Goal: Information Seeking & Learning: Learn about a topic

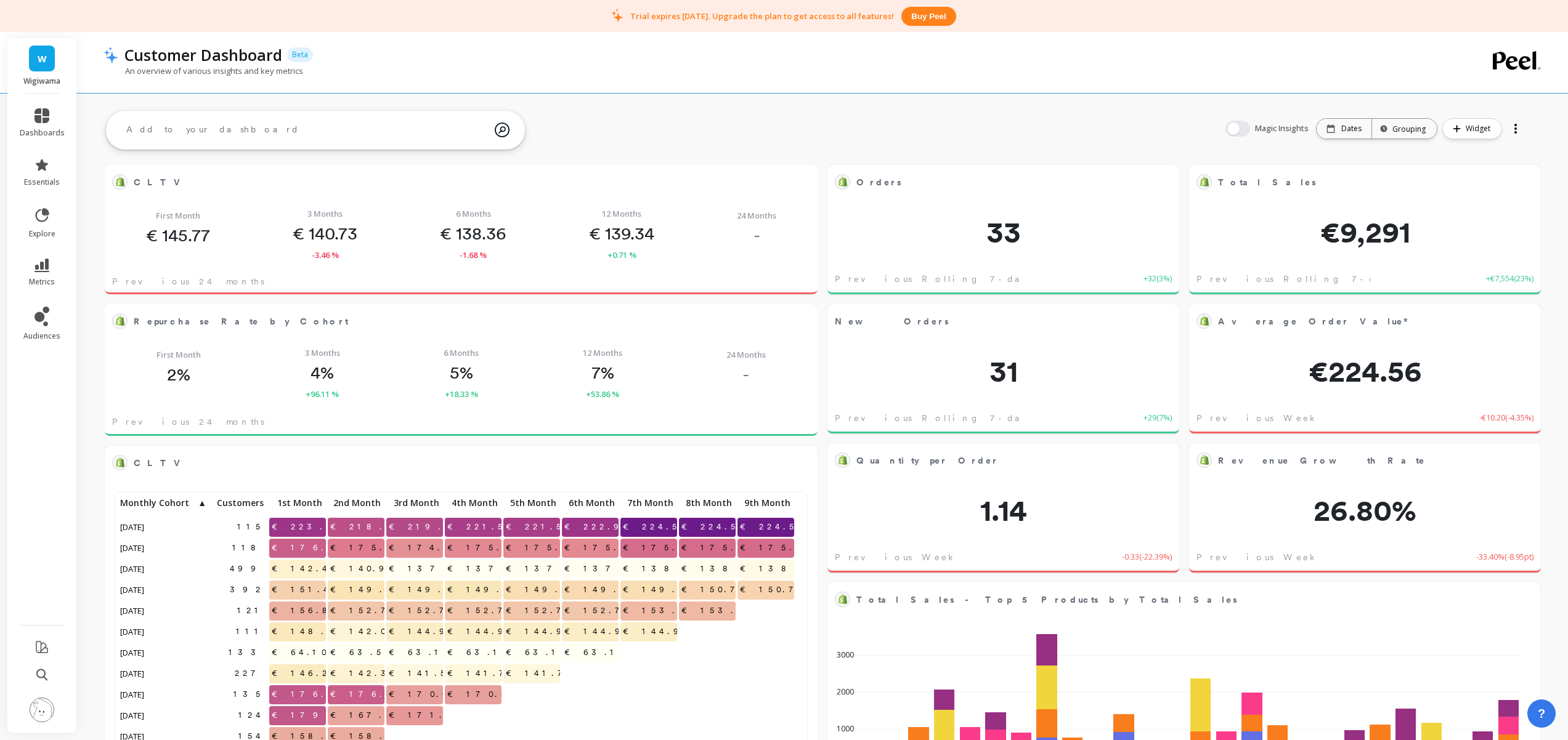
scroll to position [329, 668]
click at [1335, 134] on div "Dates" at bounding box center [1344, 128] width 55 height 19
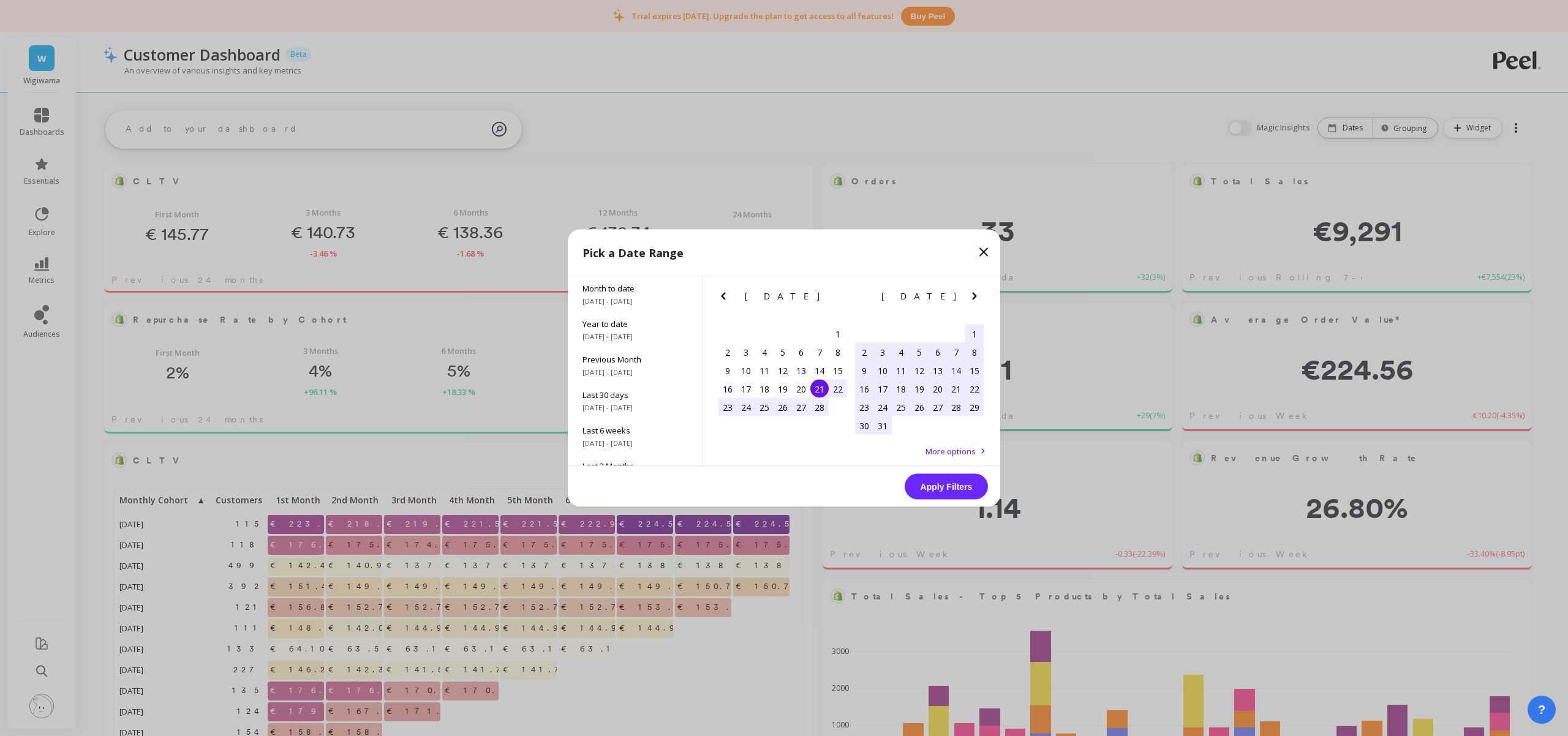
click at [974, 297] on icon "Next Month" at bounding box center [973, 296] width 4 height 7
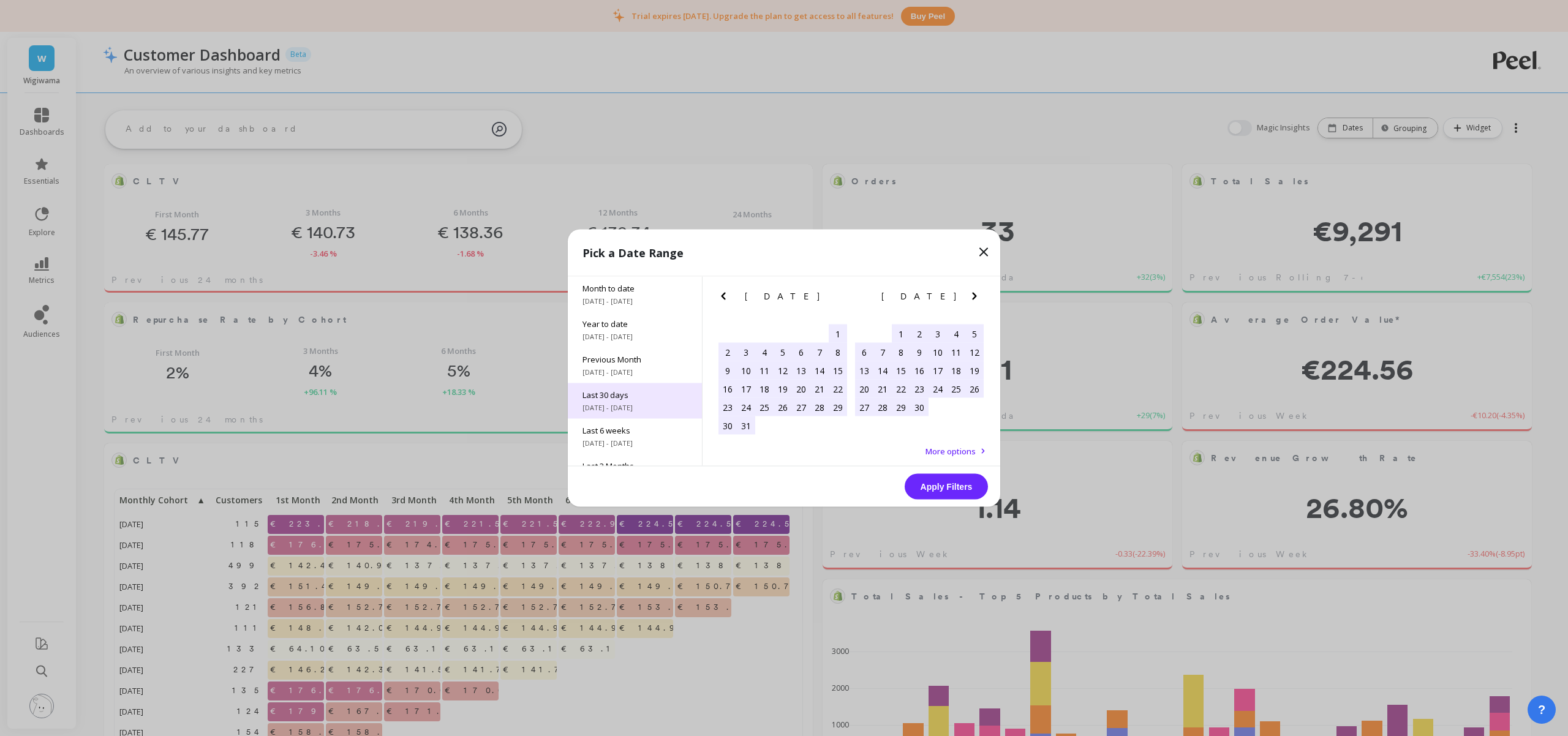
click at [615, 402] on div "Last 30 days [DATE] - [DATE]" at bounding box center [635, 401] width 134 height 36
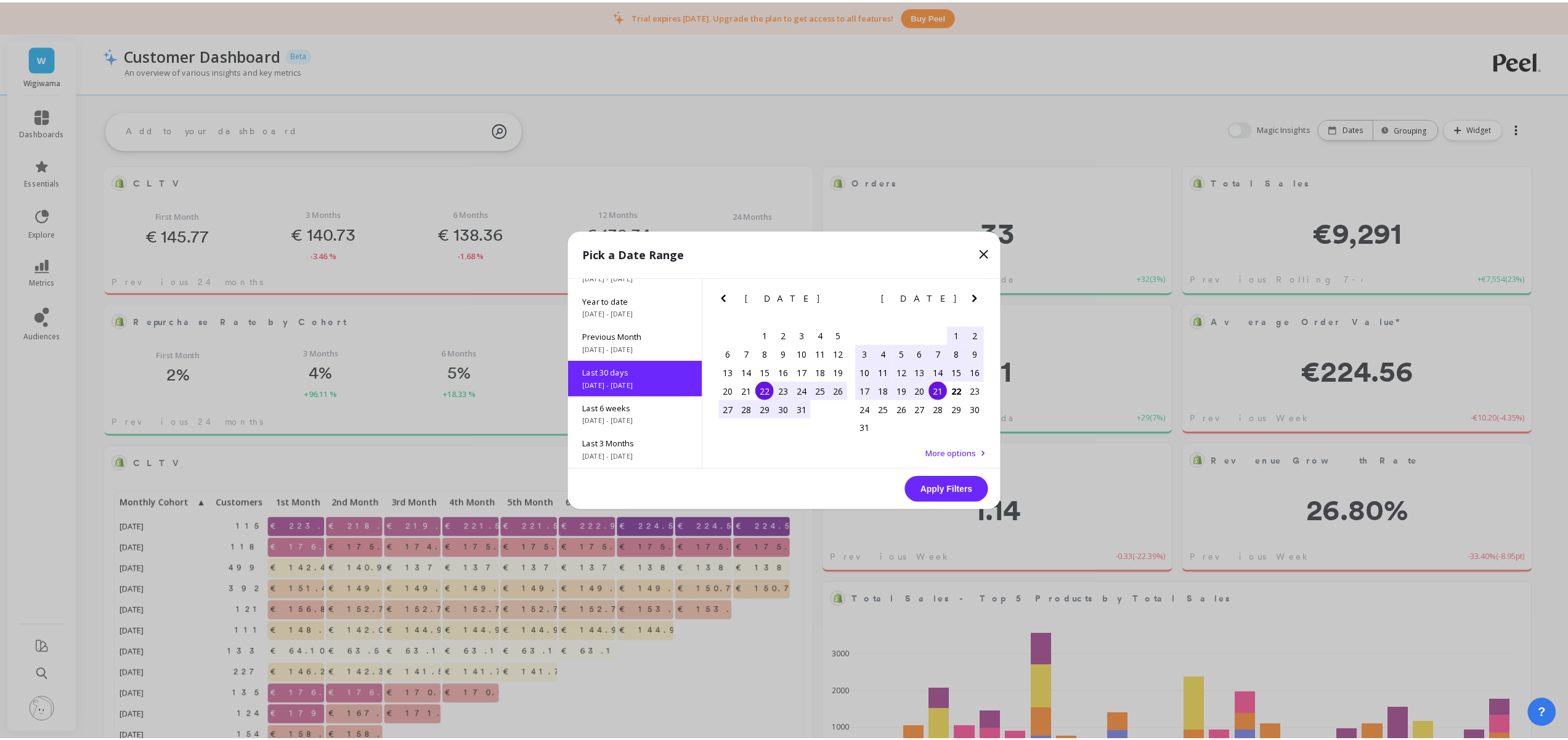
scroll to position [29, 0]
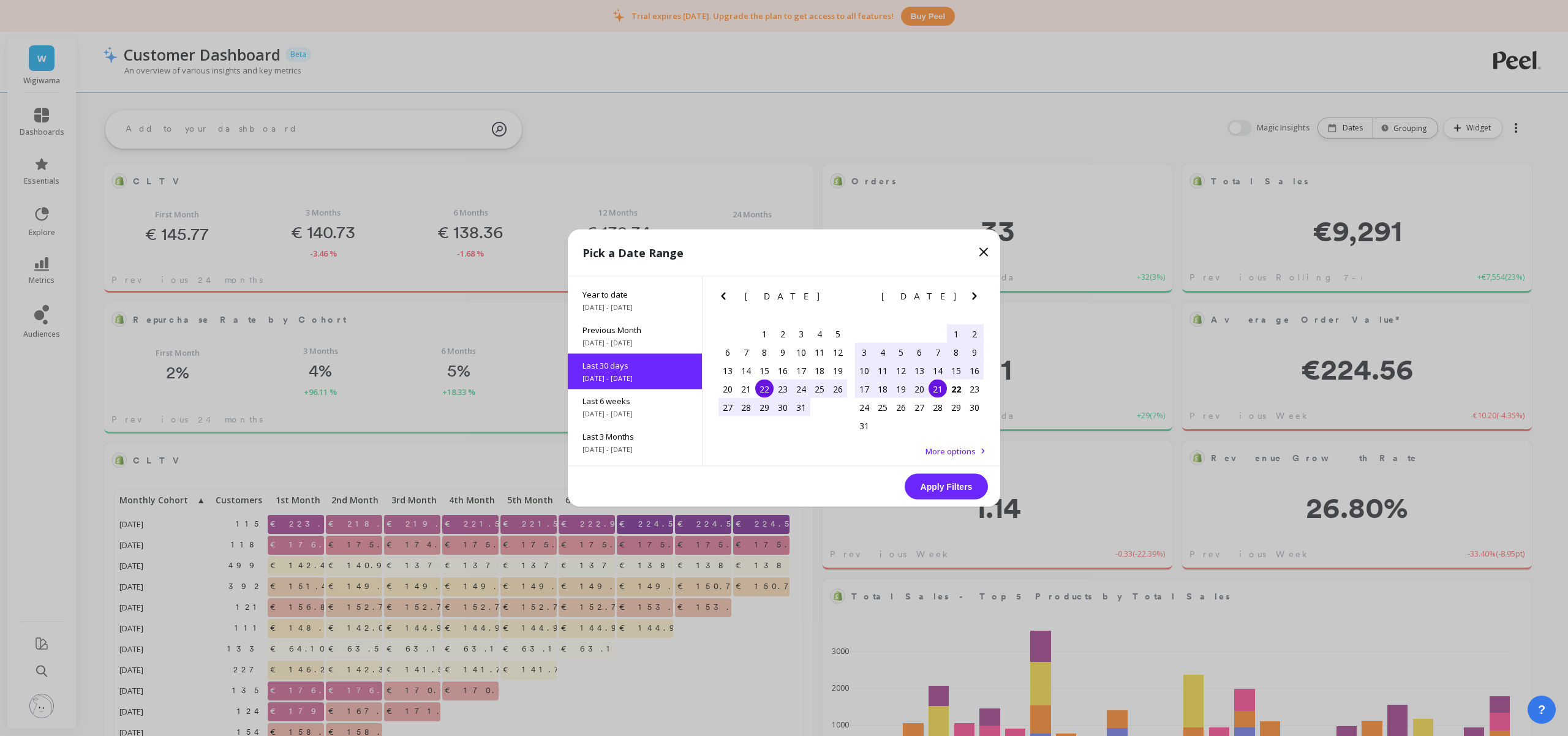
click at [951, 490] on button "Apply Filters" at bounding box center [946, 487] width 83 height 26
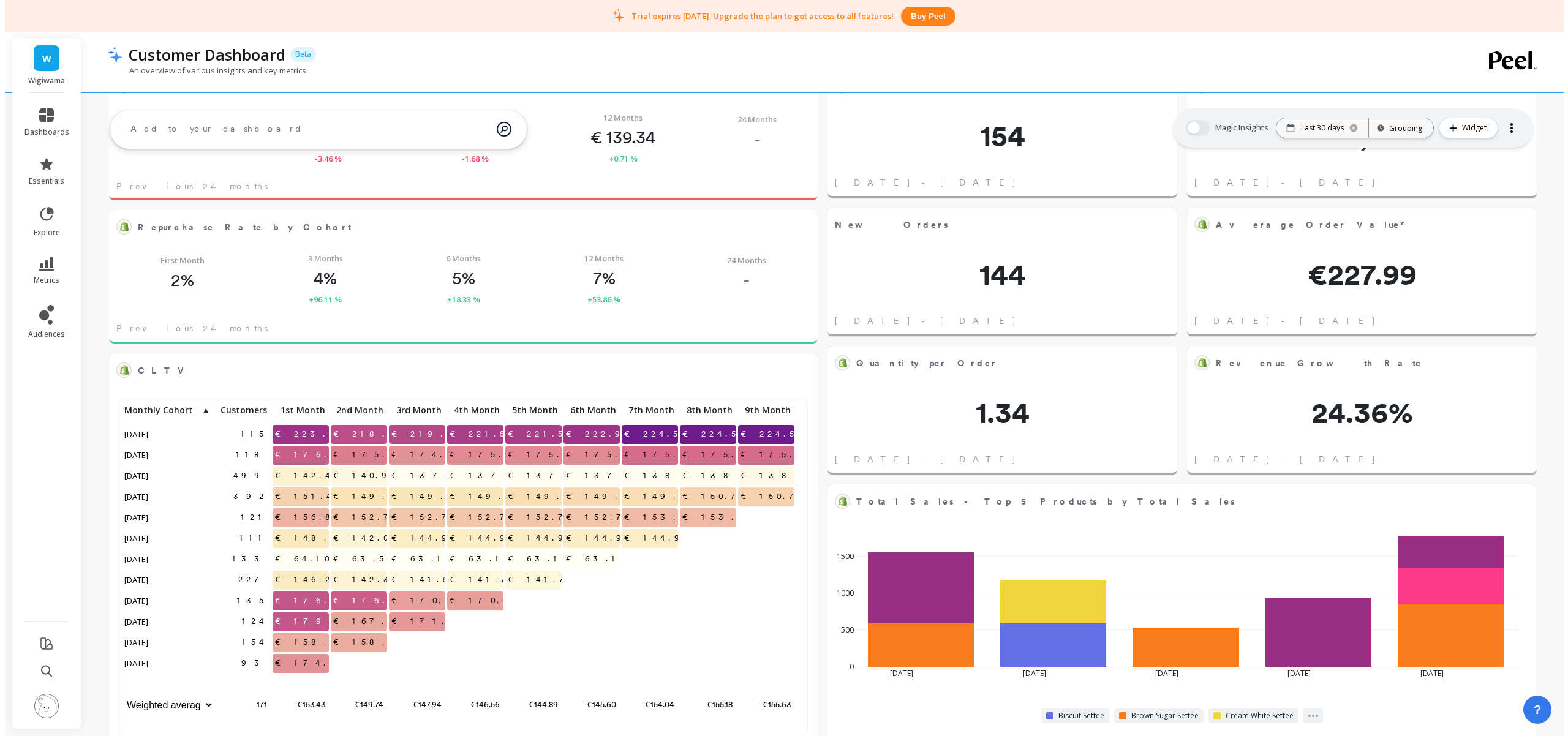
scroll to position [0, 0]
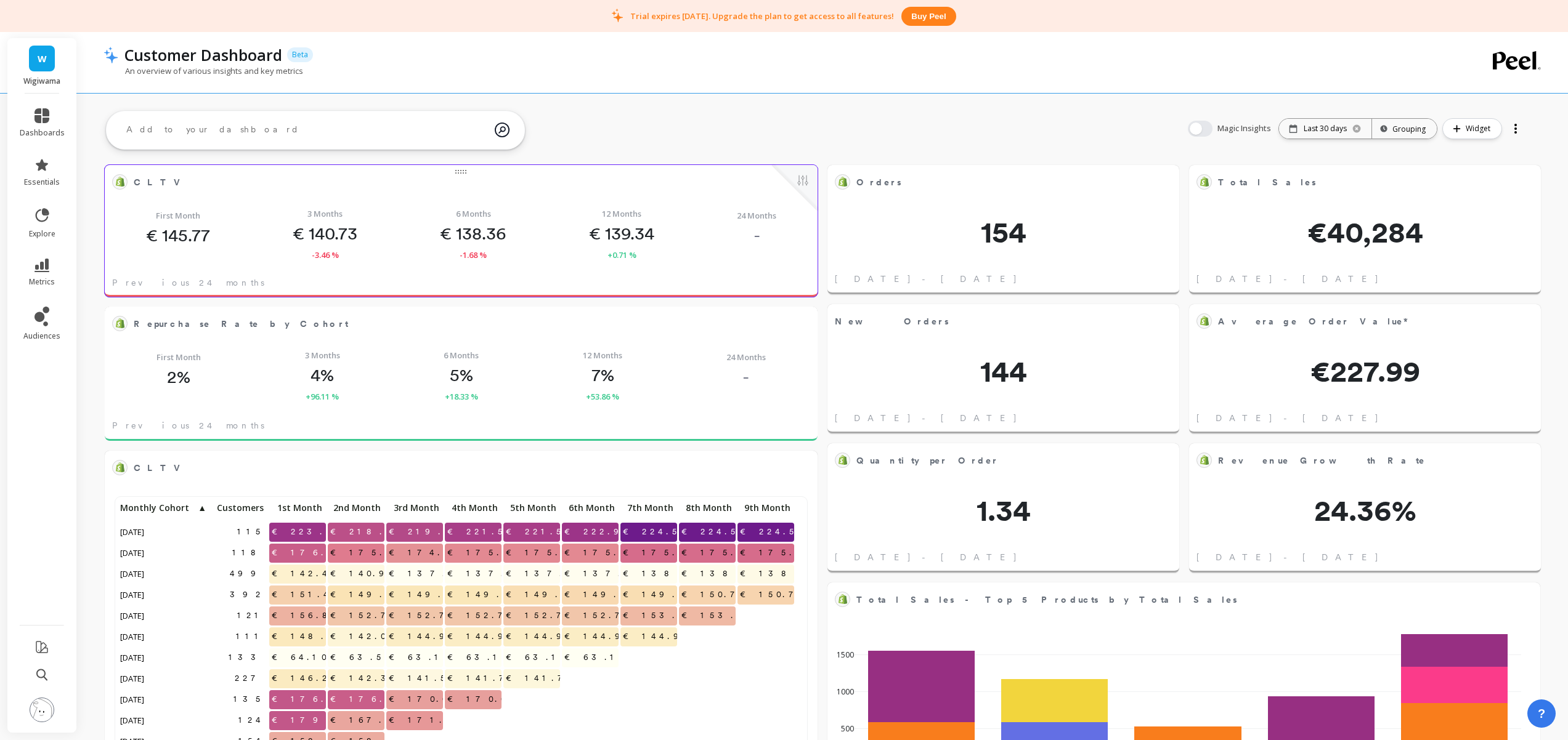
click at [144, 183] on span "CLTV" at bounding box center [161, 183] width 54 height 13
click at [1299, 323] on span "Average Order Value*" at bounding box center [1315, 322] width 195 height 13
click at [1527, 316] on button at bounding box center [1526, 321] width 15 height 17
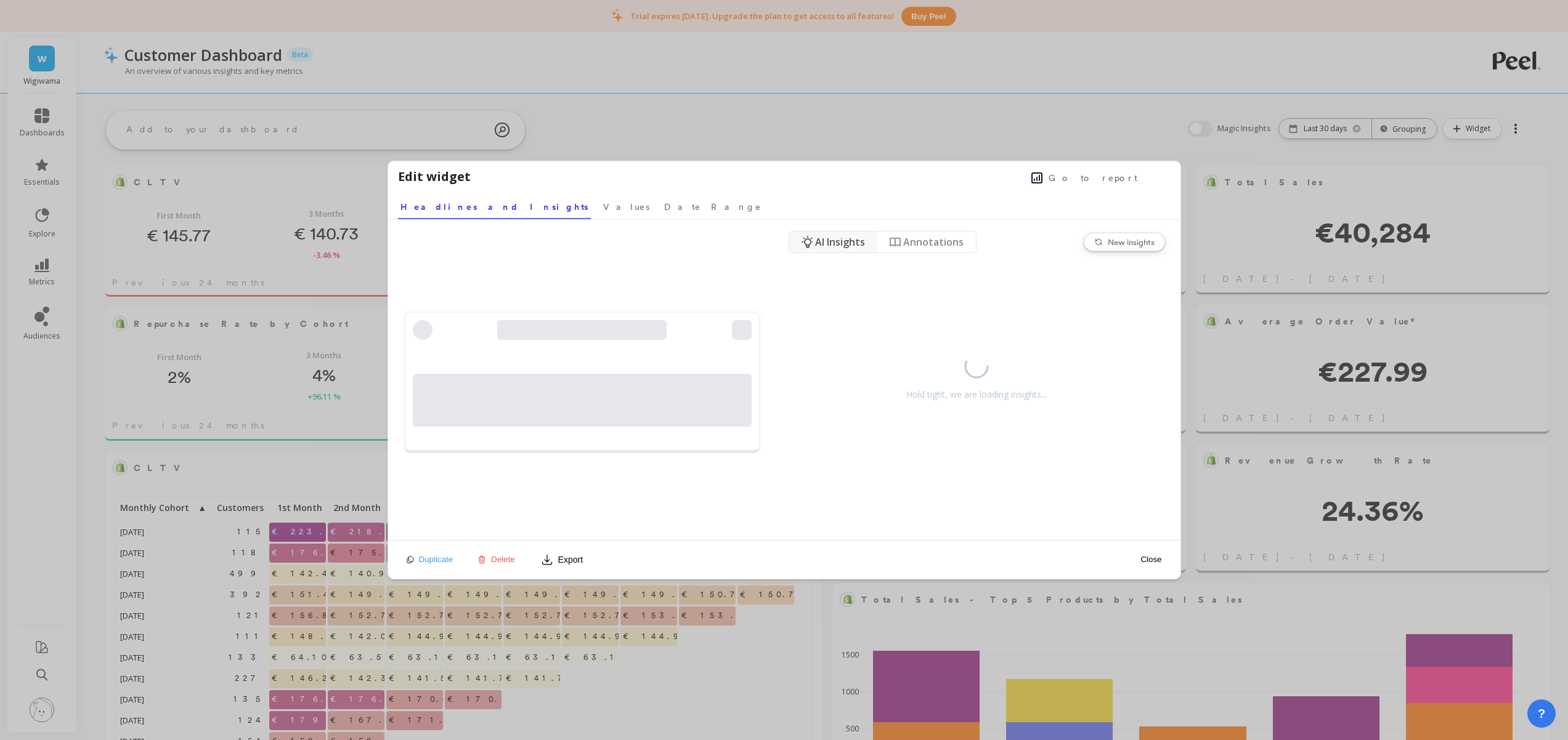
scroll to position [329, 674]
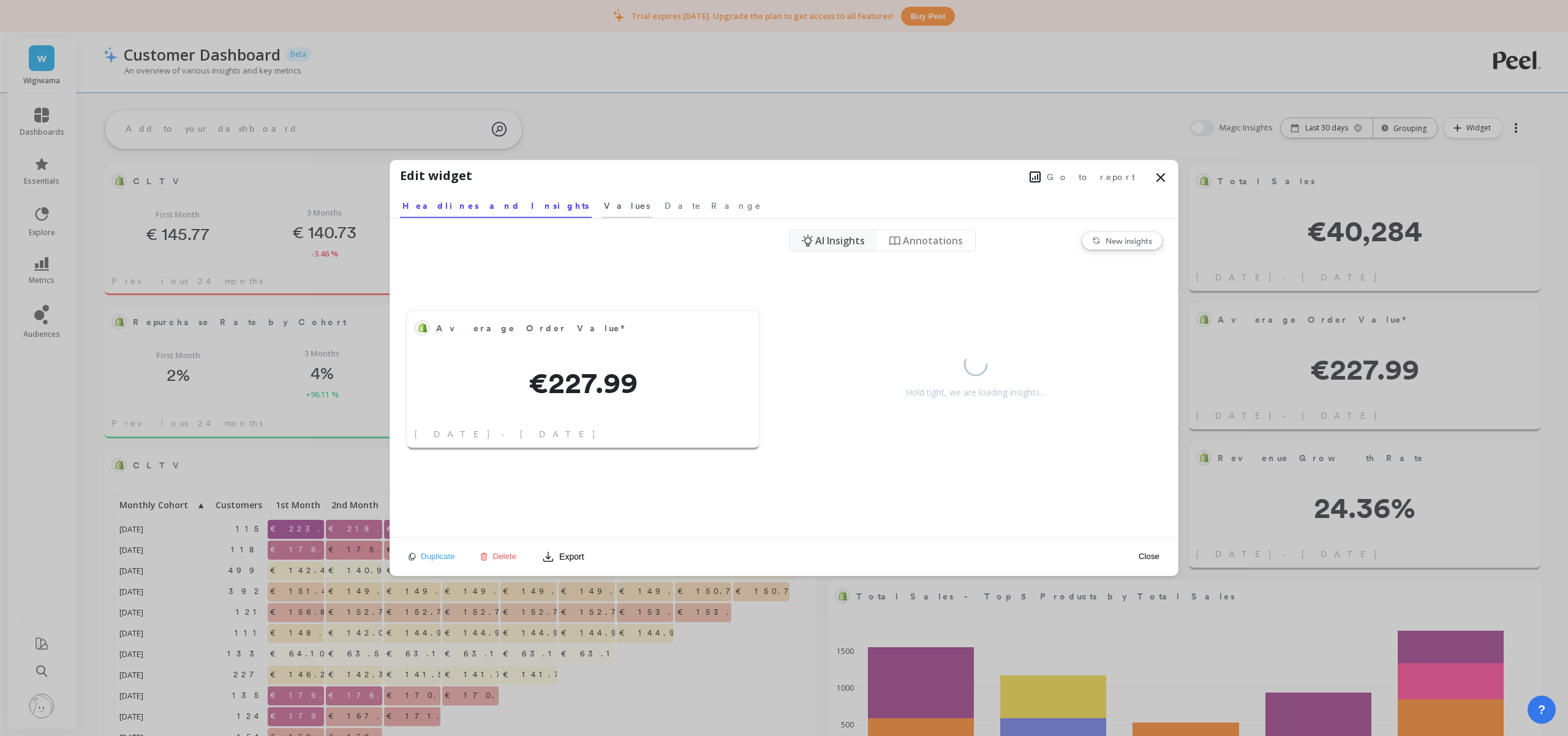
click at [604, 210] on span "Values" at bounding box center [626, 205] width 46 height 12
click at [658, 207] on span "Date Range" at bounding box center [706, 205] width 97 height 12
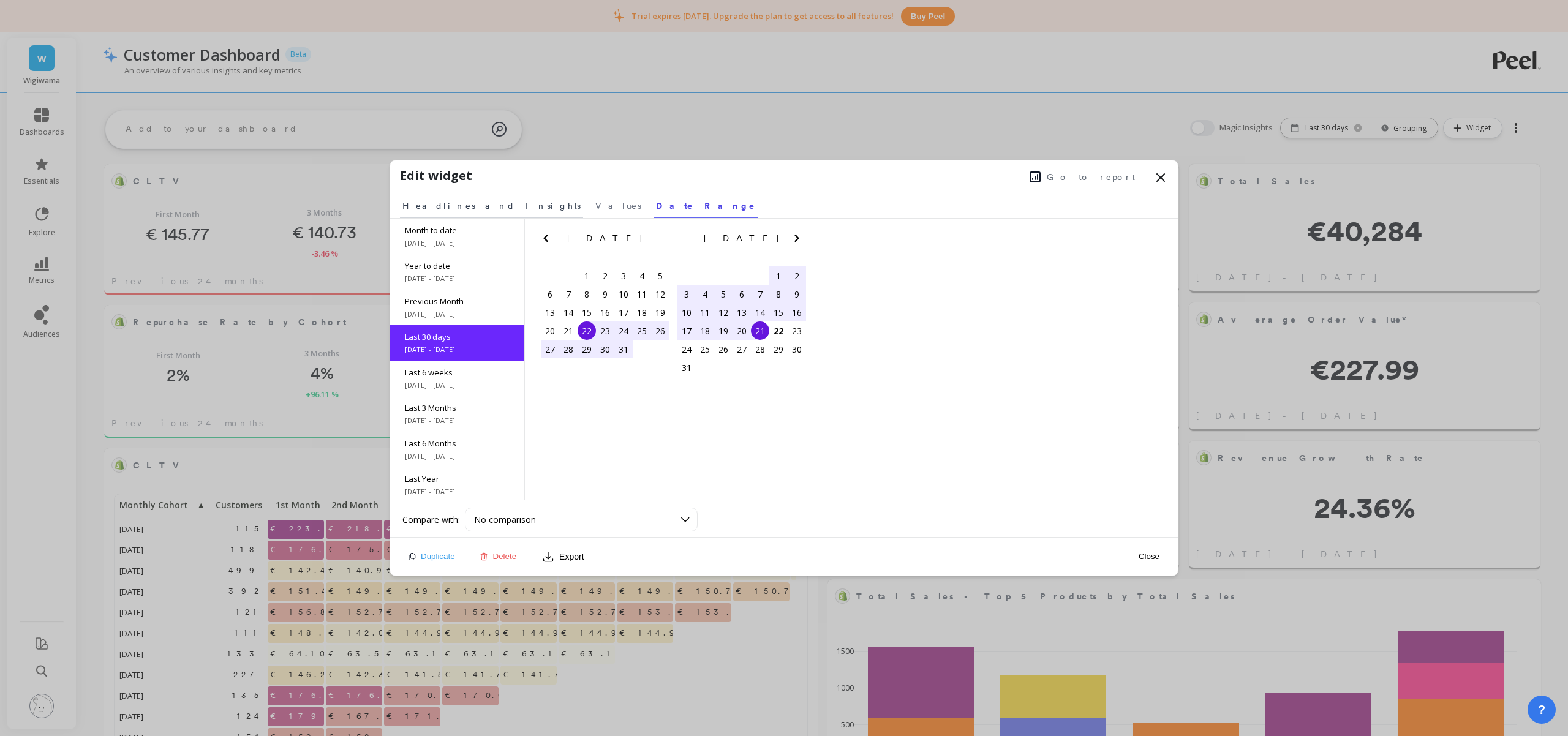
click at [448, 207] on span "Headlines and Insights" at bounding box center [491, 205] width 178 height 12
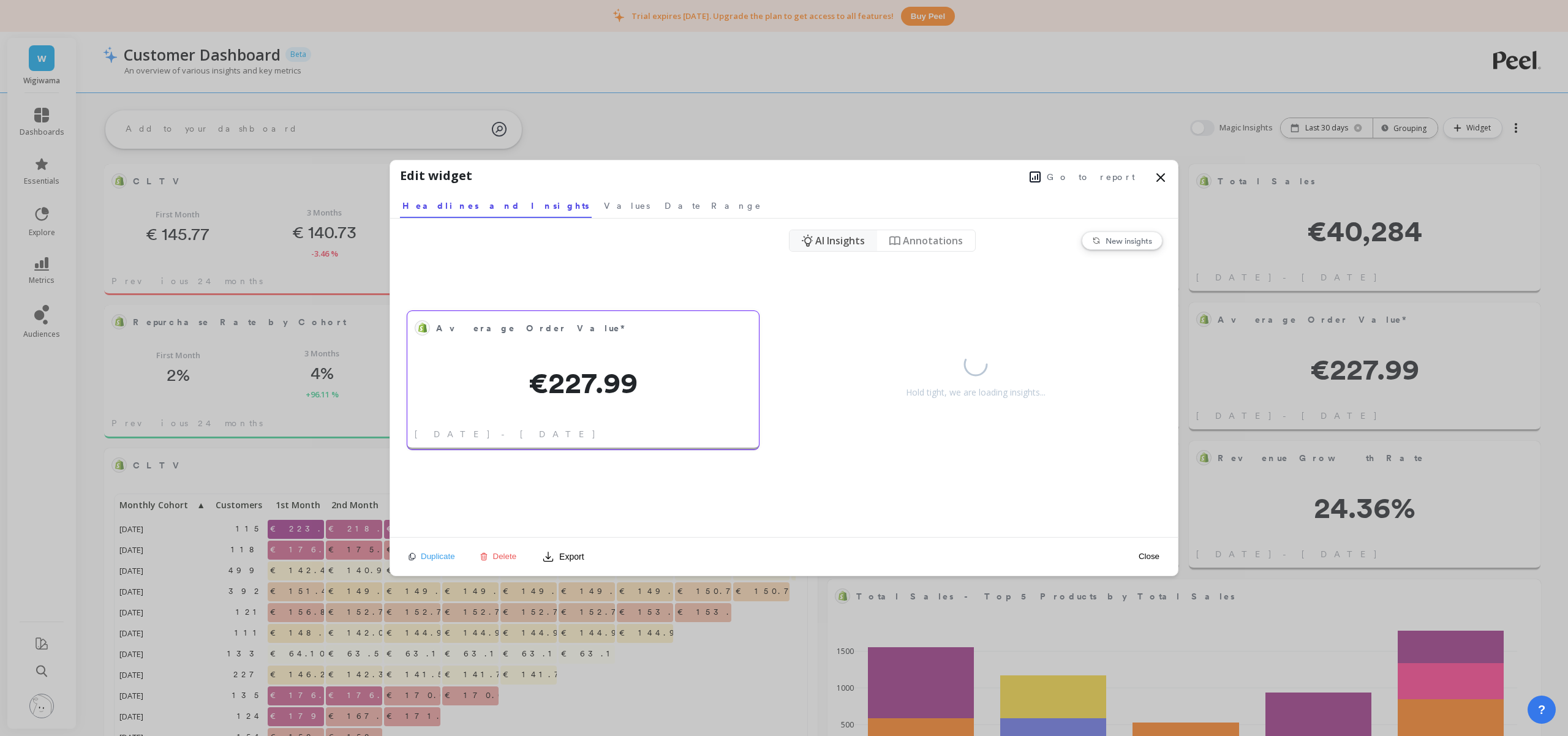
click at [558, 364] on div "Average Order Value* €227.99 [DATE] - [DATE]" at bounding box center [583, 381] width 352 height 139
click at [914, 245] on span "Annotations" at bounding box center [933, 240] width 60 height 15
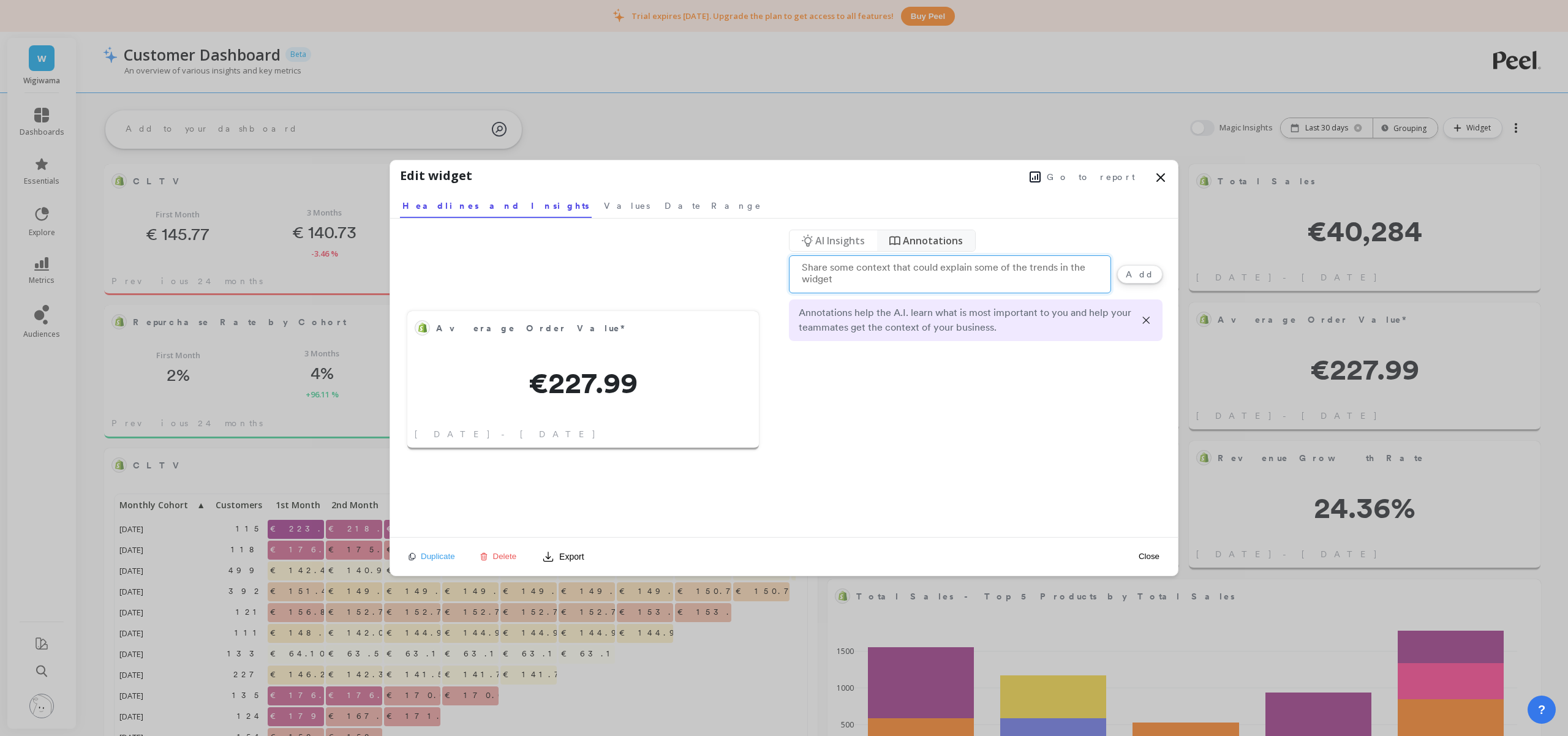
click at [844, 240] on span "AI Insights" at bounding box center [839, 240] width 49 height 15
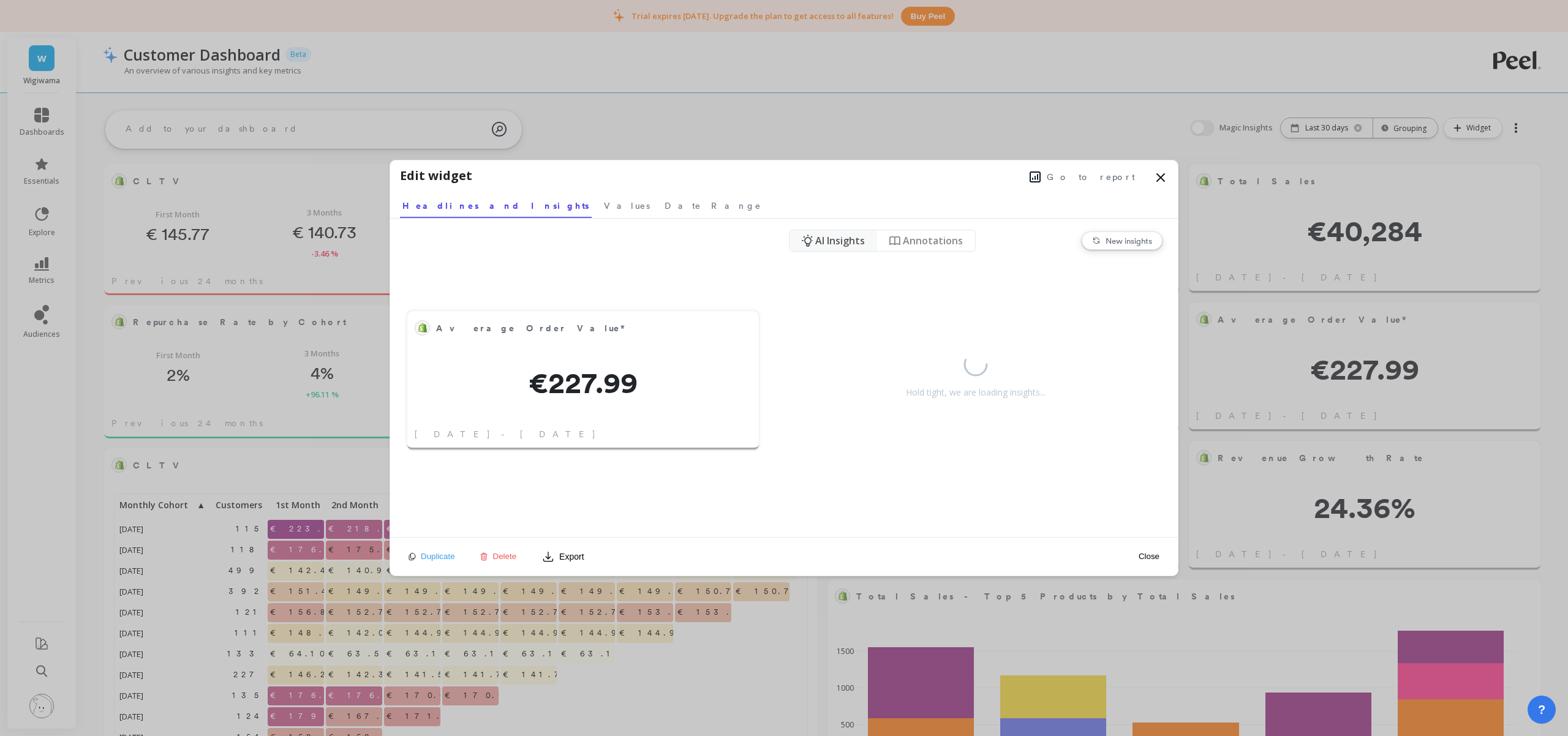
click at [1166, 176] on icon at bounding box center [1160, 178] width 15 height 15
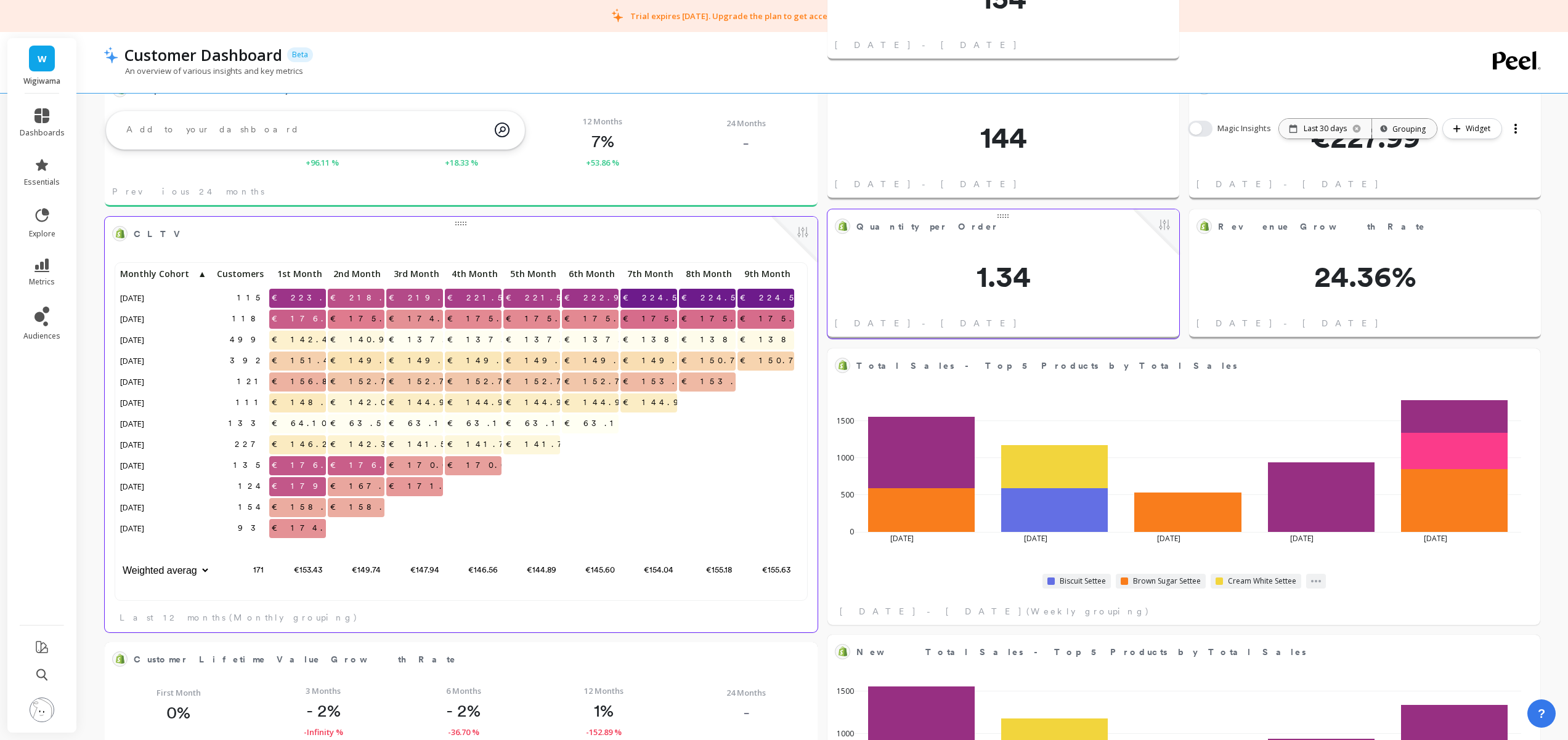
scroll to position [0, 0]
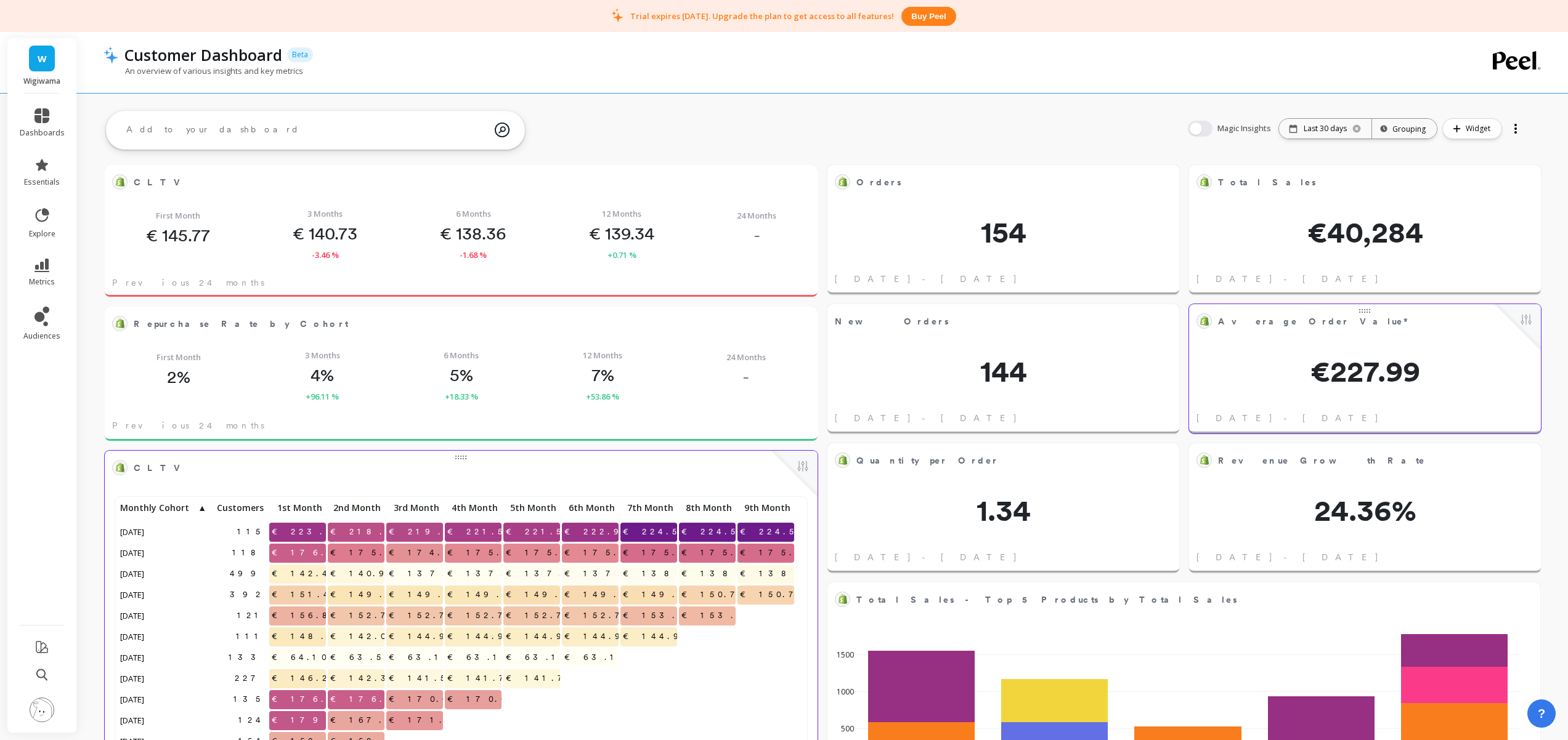
click at [1204, 321] on object at bounding box center [1204, 321] width 10 height 10
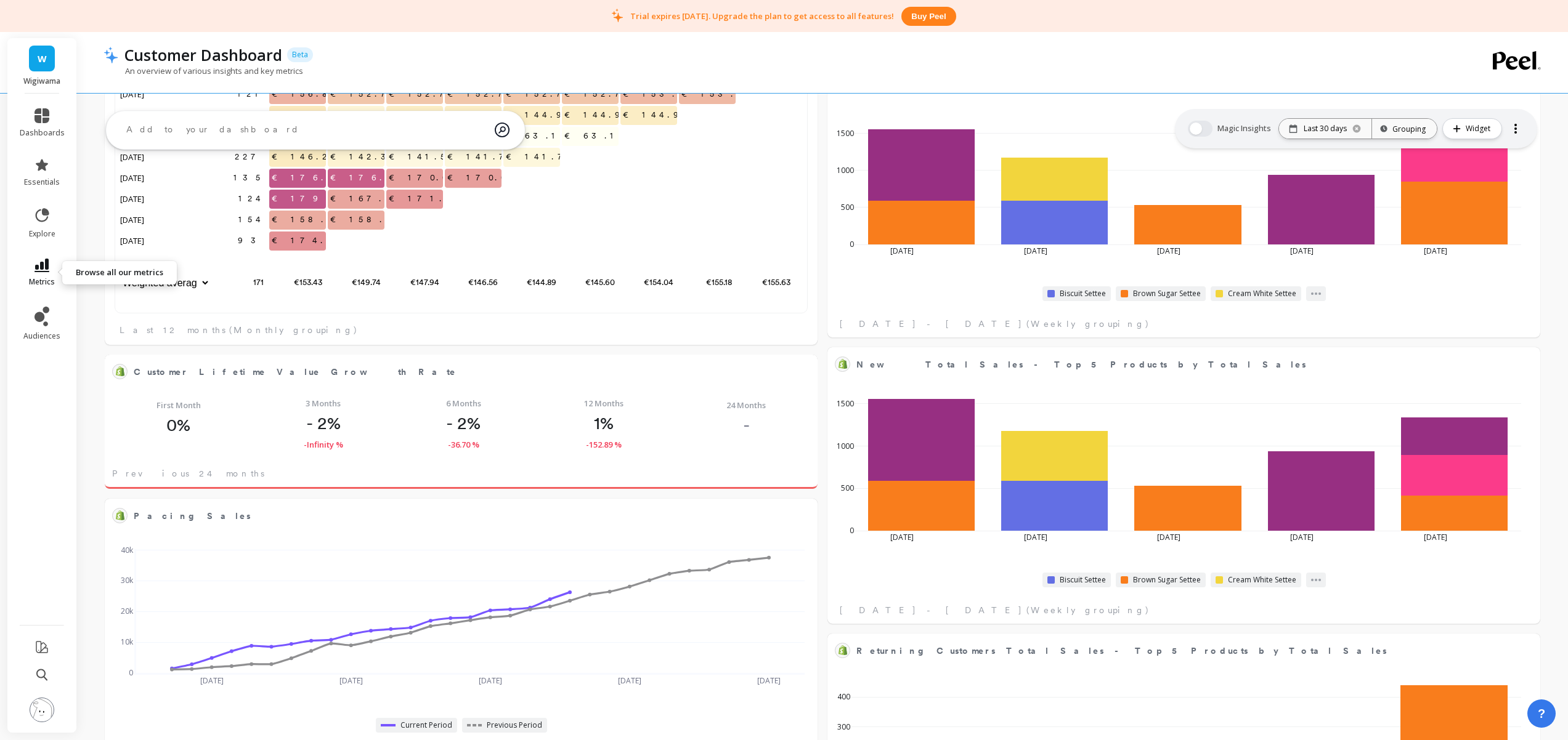
scroll to position [329, 668]
click at [30, 269] on link "metrics" at bounding box center [41, 273] width 45 height 28
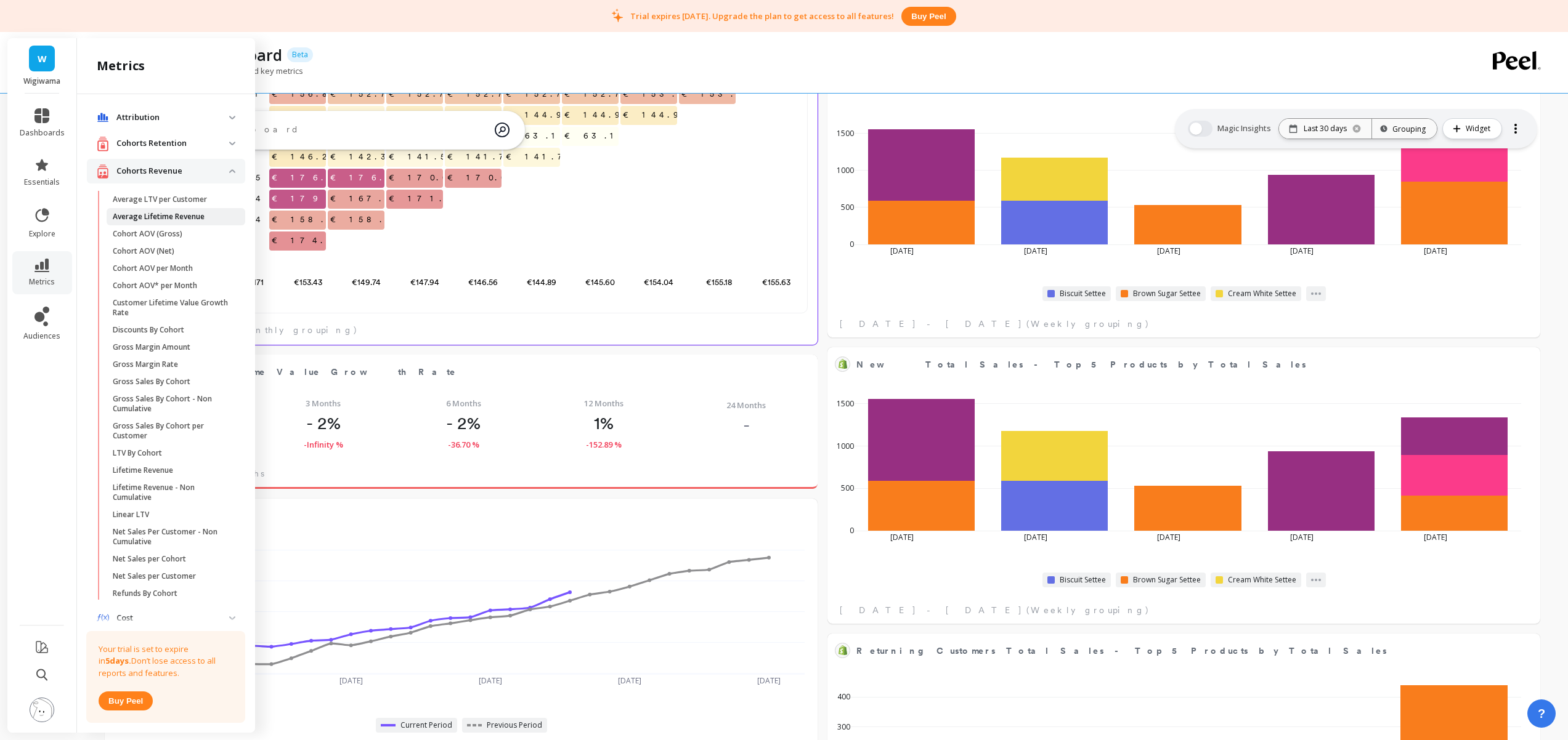
click at [165, 221] on p "Average Lifetime Revenue" at bounding box center [158, 217] width 92 height 10
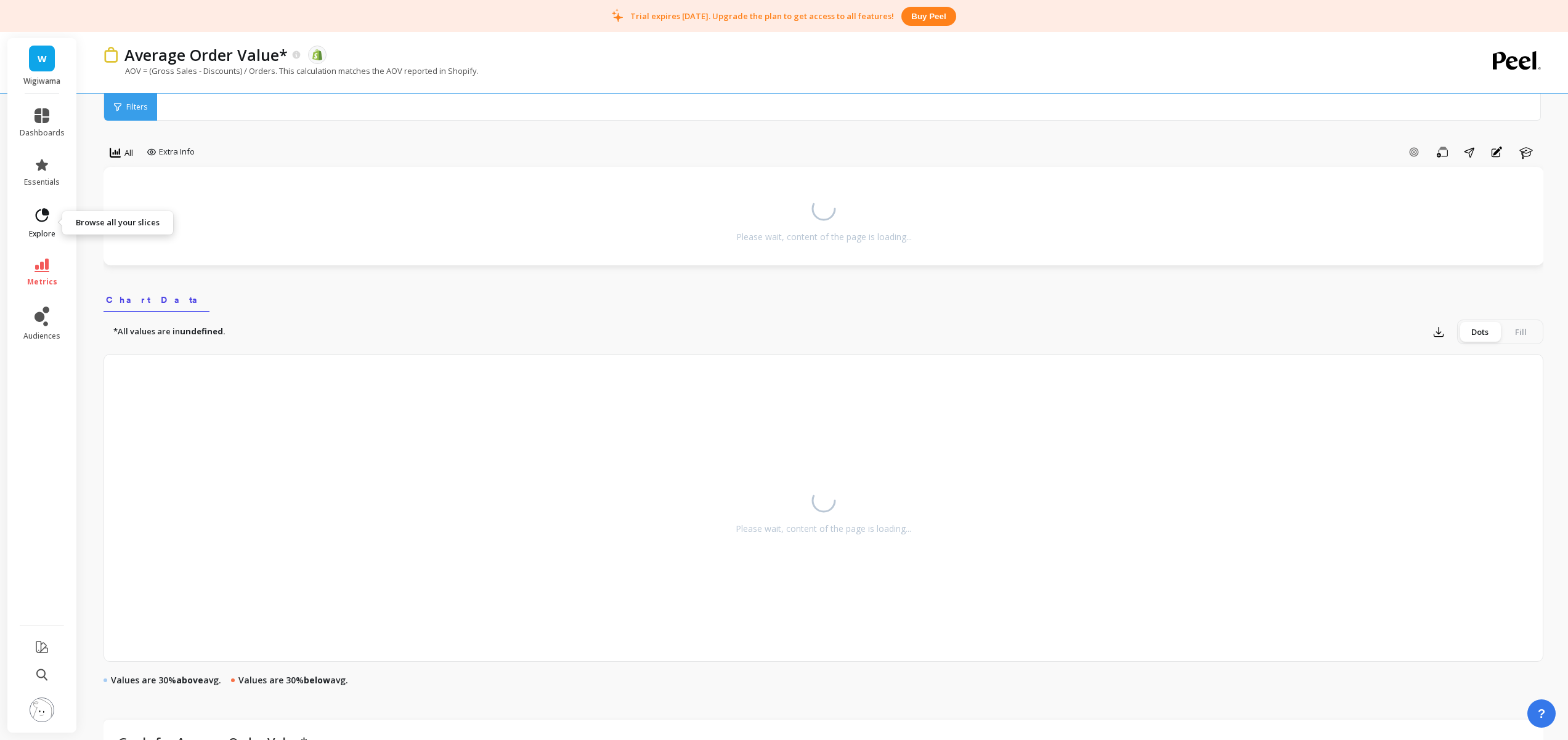
click at [42, 226] on link "explore" at bounding box center [41, 222] width 45 height 32
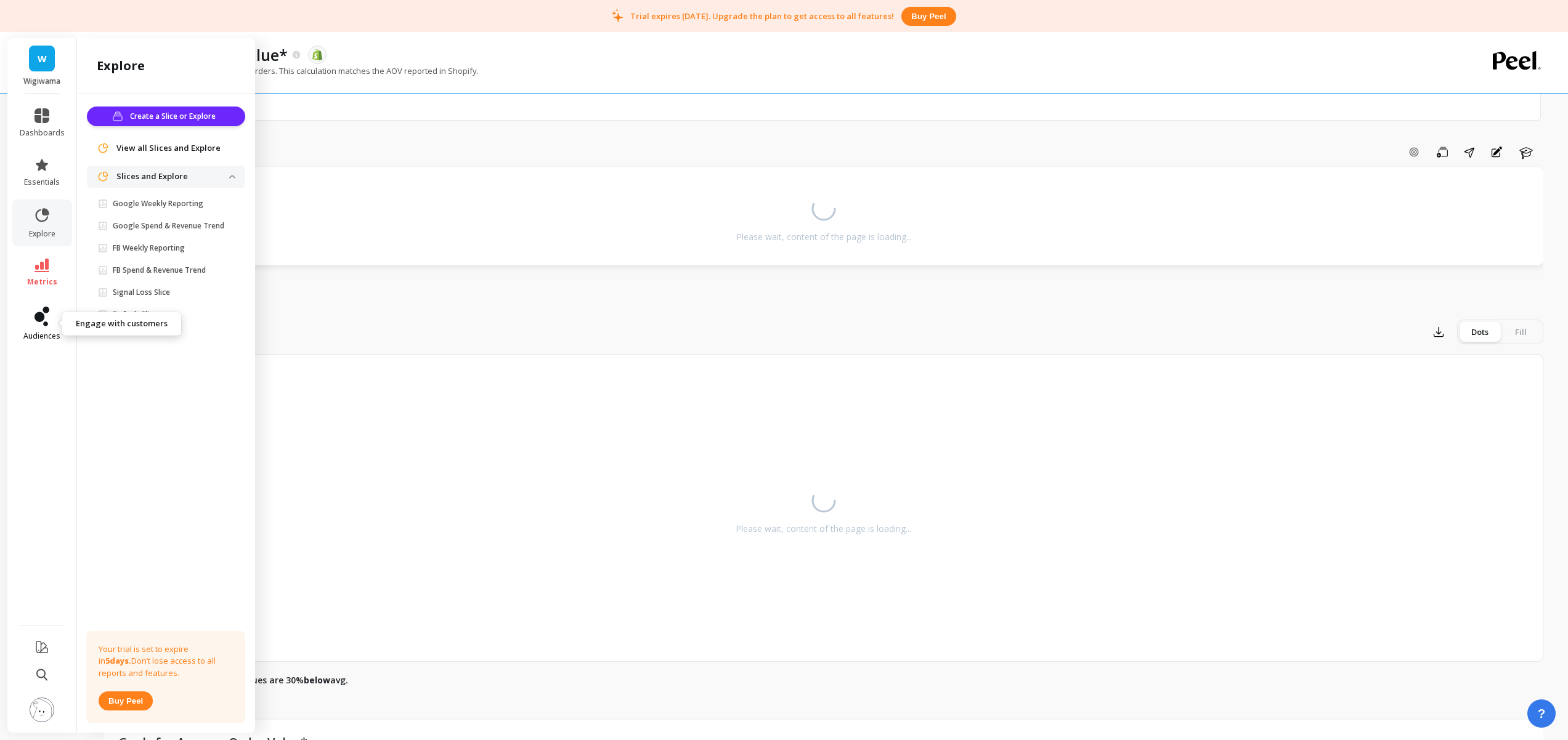
click at [35, 331] on span "audiences" at bounding box center [42, 336] width 37 height 10
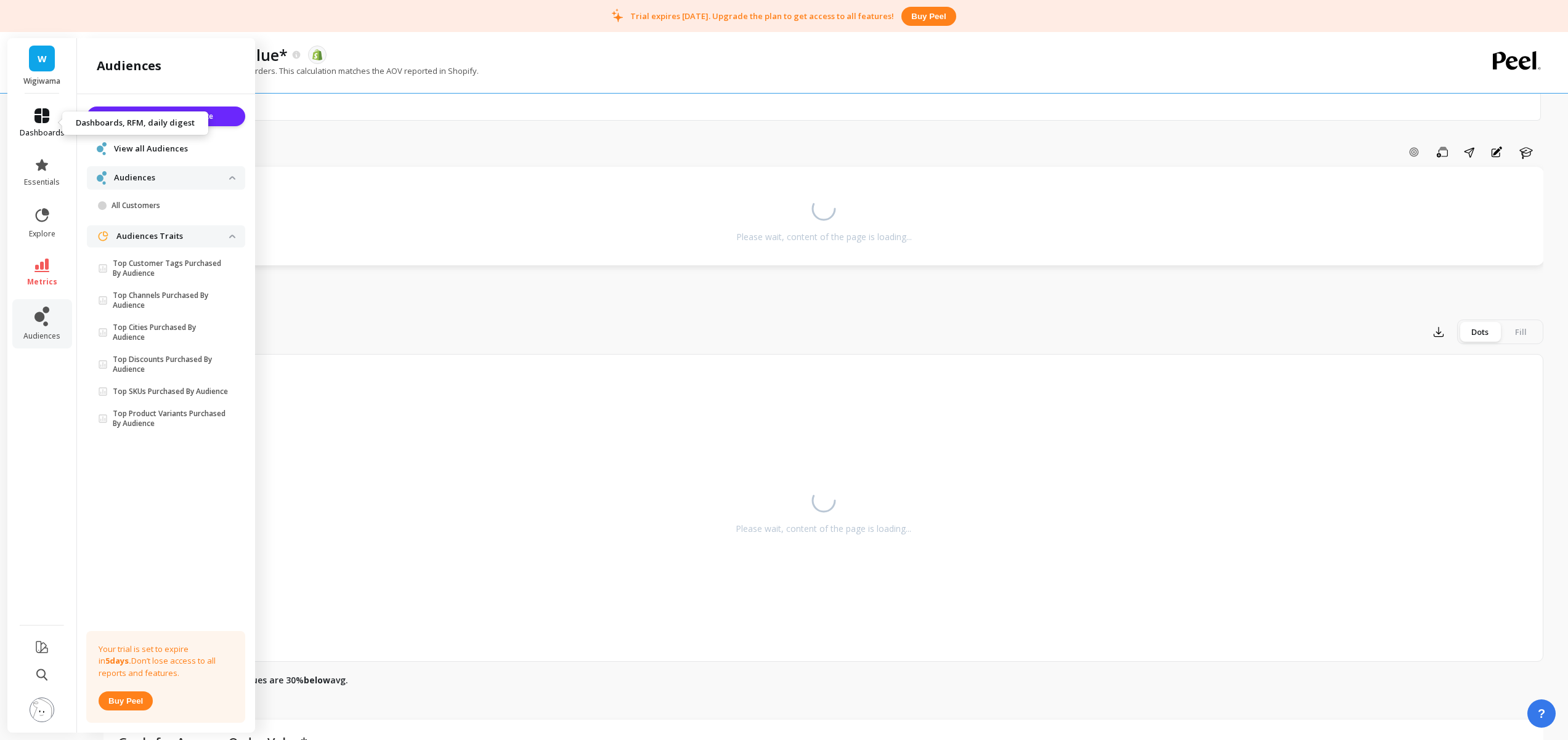
click at [45, 122] on icon at bounding box center [42, 116] width 15 height 15
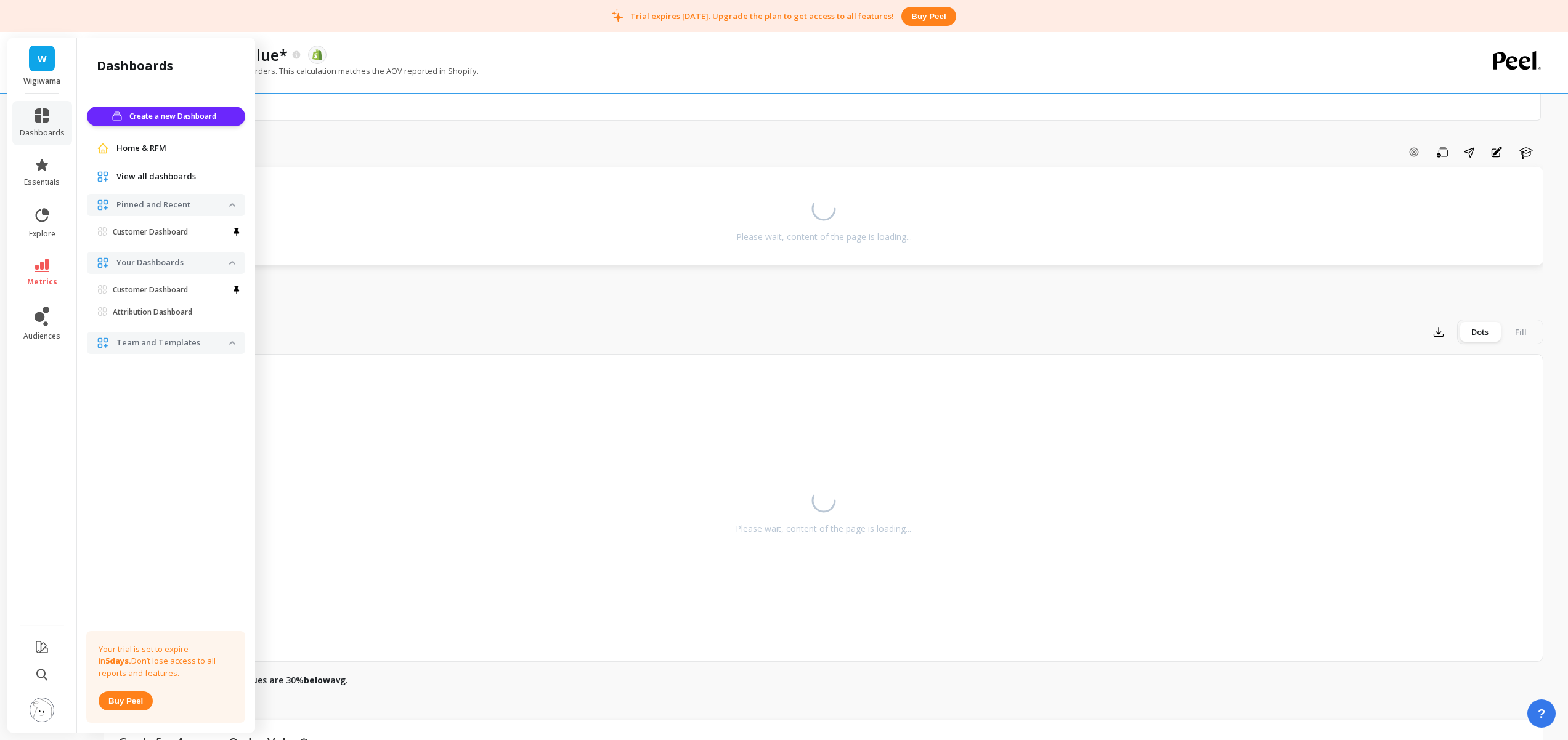
click at [136, 173] on span "View all dashboards" at bounding box center [156, 176] width 80 height 12
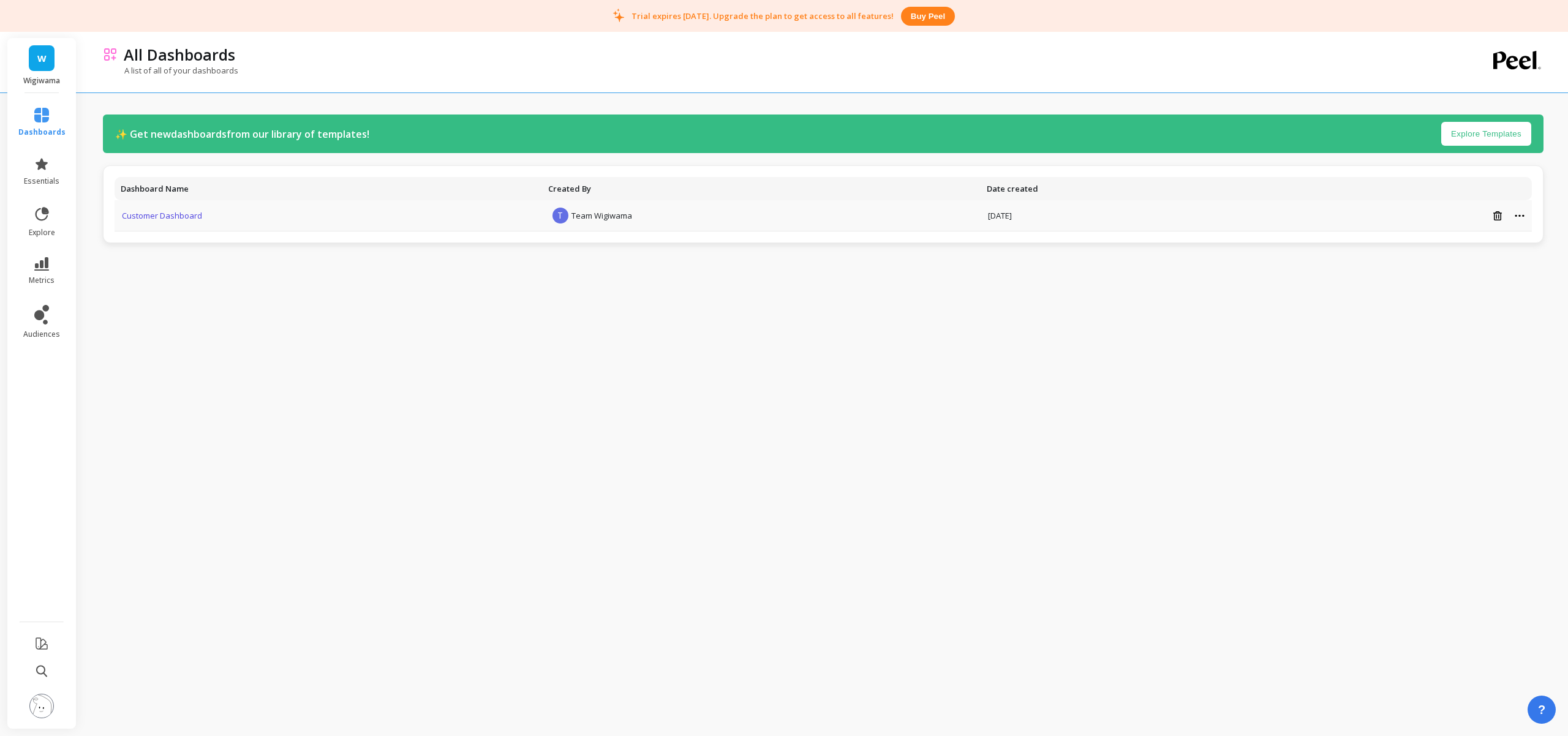
click at [174, 216] on link "Customer Dashboard" at bounding box center [161, 215] width 80 height 11
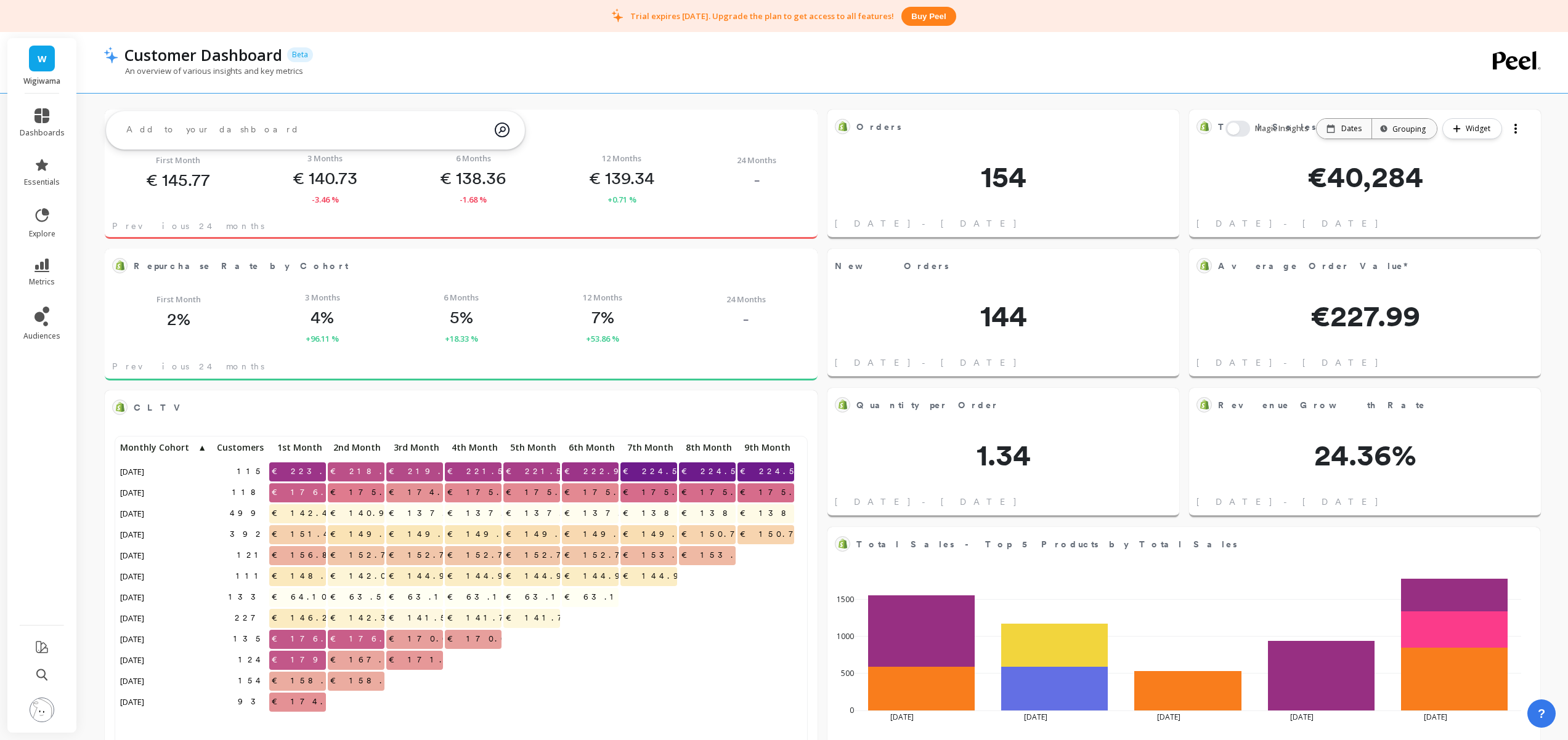
scroll to position [29, 0]
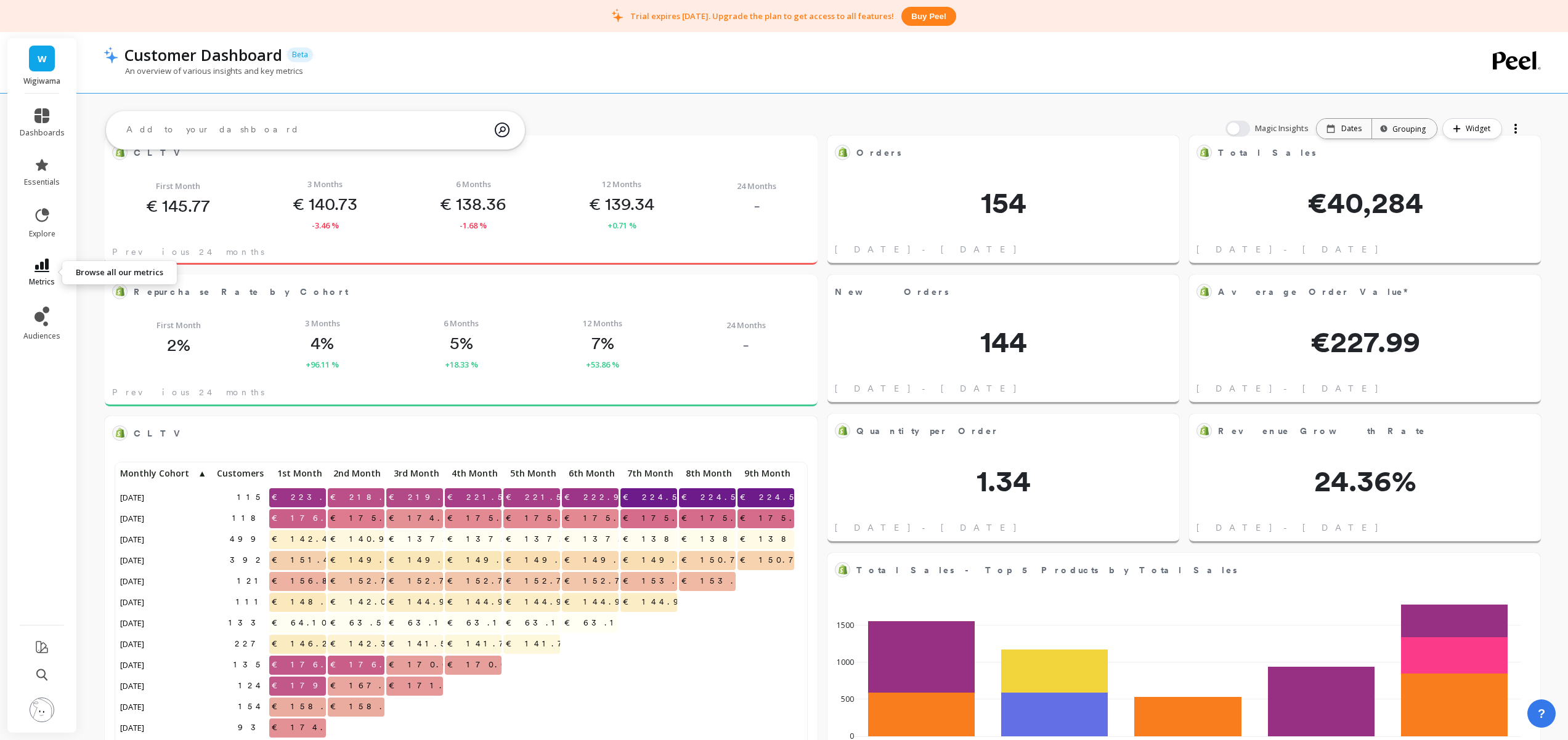
click at [40, 269] on icon at bounding box center [42, 265] width 15 height 14
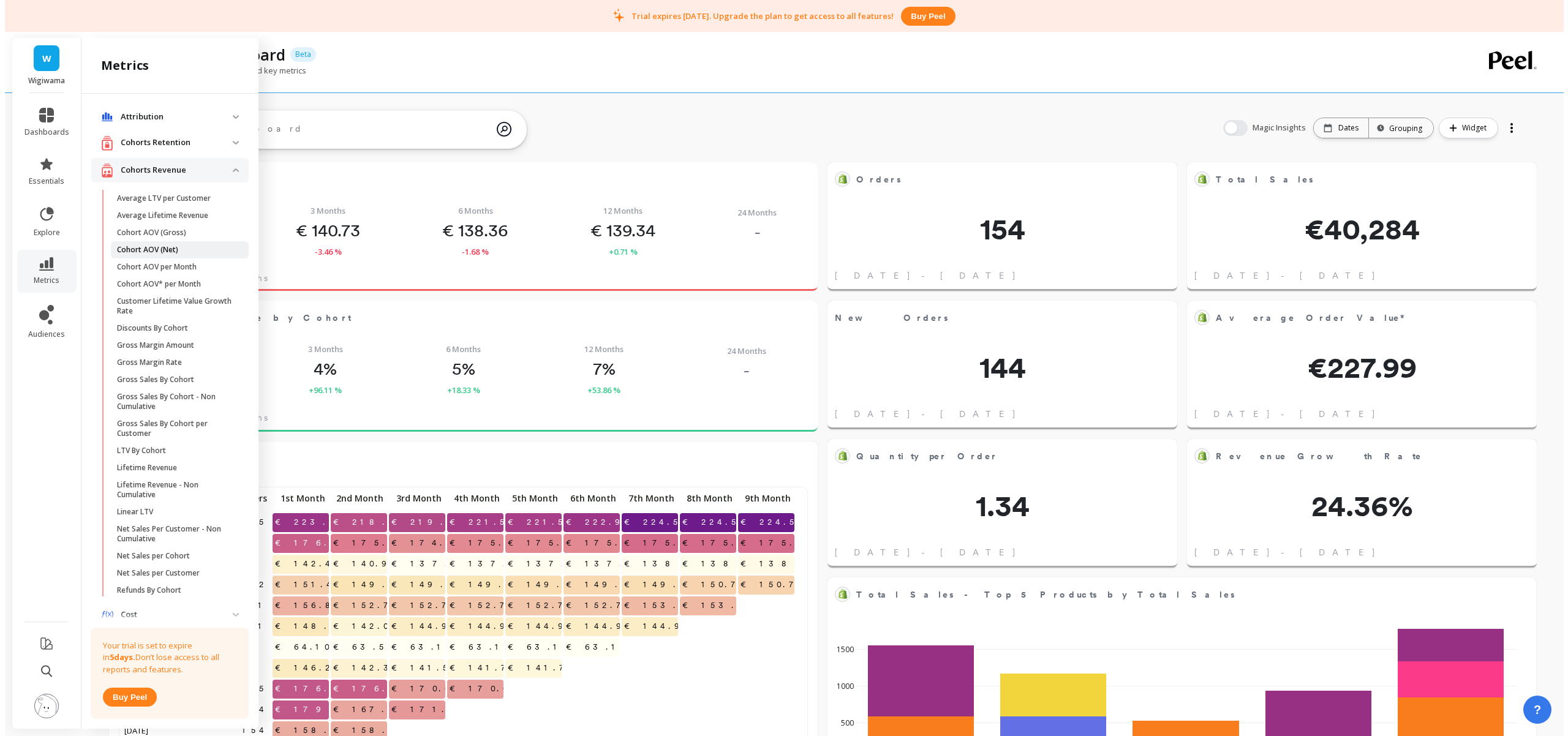
scroll to position [0, 0]
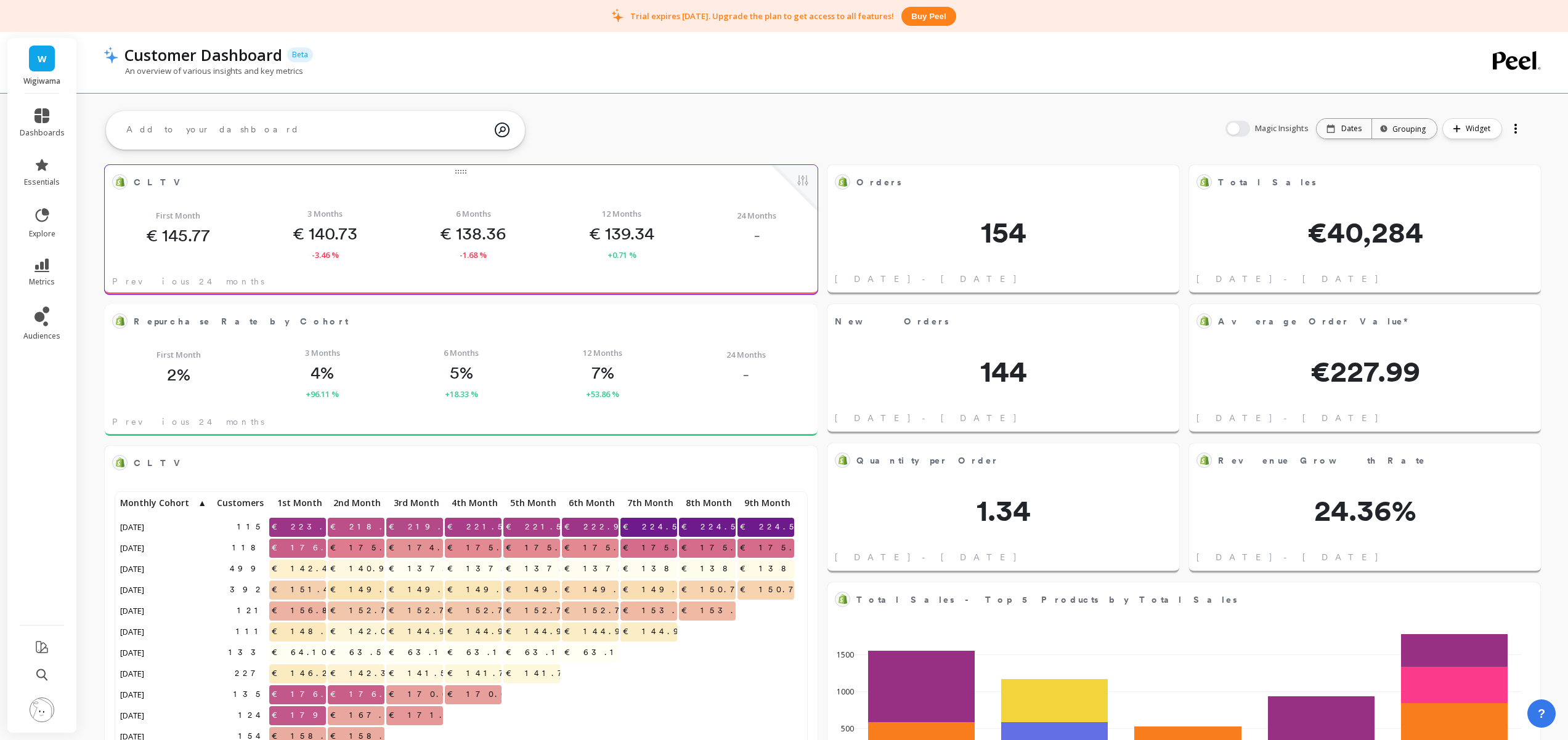
click at [377, 260] on div "First Month € 145.77 3 Months € 140.73 -3.46 % 6 Months € 138.36 -1.68 % 12 Mon…" at bounding box center [461, 234] width 713 height 72
click at [799, 181] on button at bounding box center [803, 181] width 15 height 17
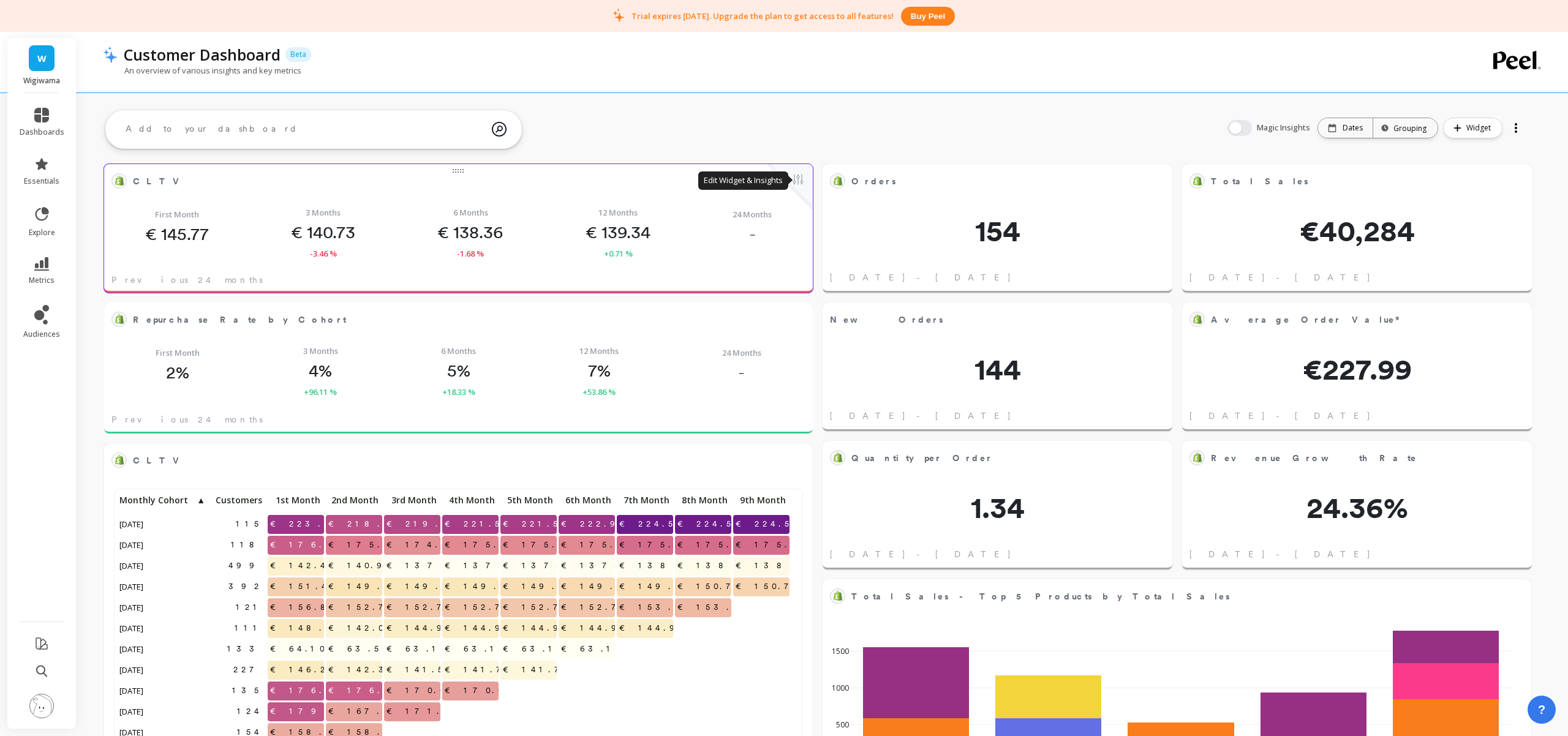
scroll to position [328, 670]
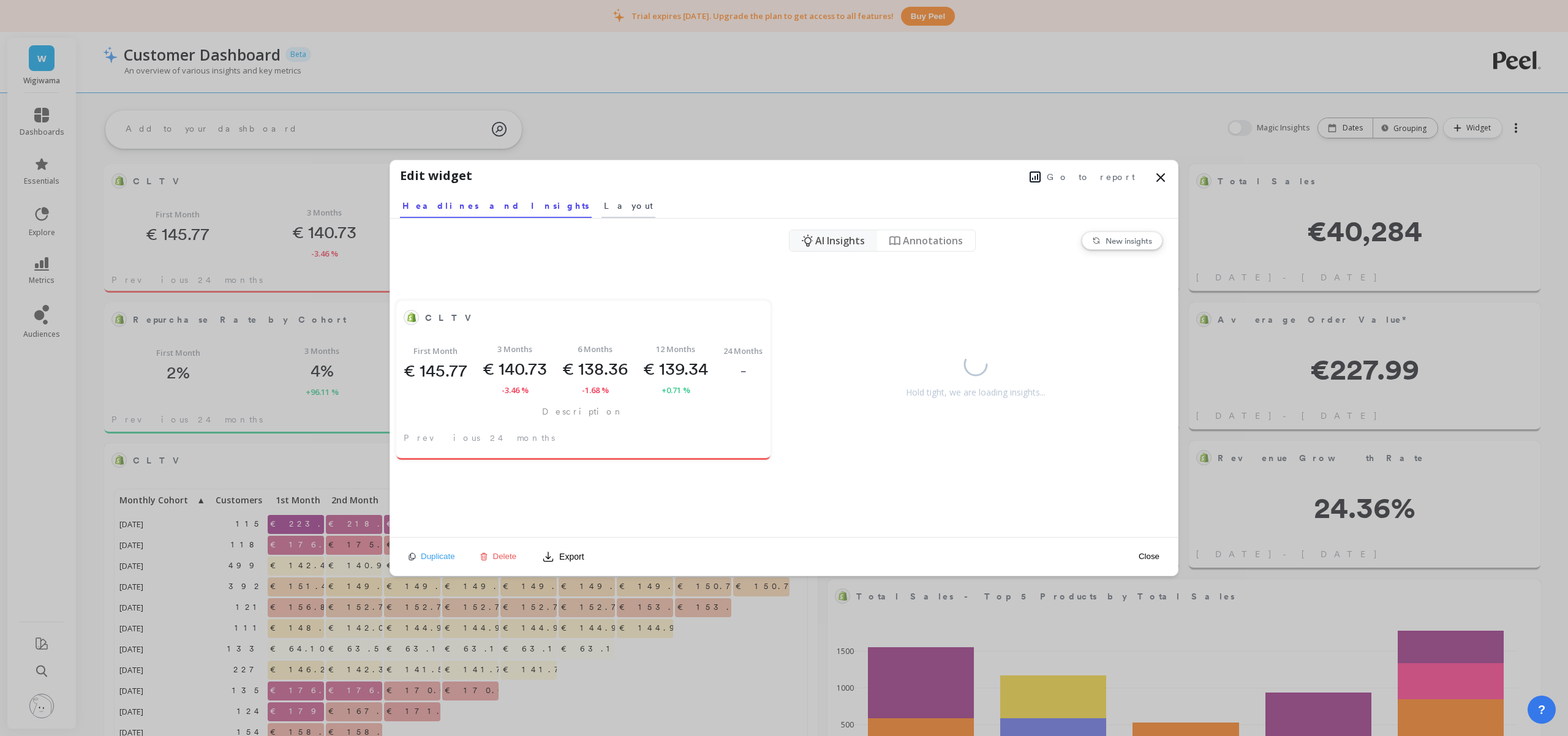
click at [604, 200] on span "Layout" at bounding box center [628, 205] width 49 height 12
click at [443, 207] on span "Headlines and Insights" at bounding box center [491, 205] width 178 height 12
click at [432, 434] on span "Previous 24 months" at bounding box center [479, 437] width 151 height 12
click at [934, 235] on span "Annotations" at bounding box center [933, 240] width 60 height 15
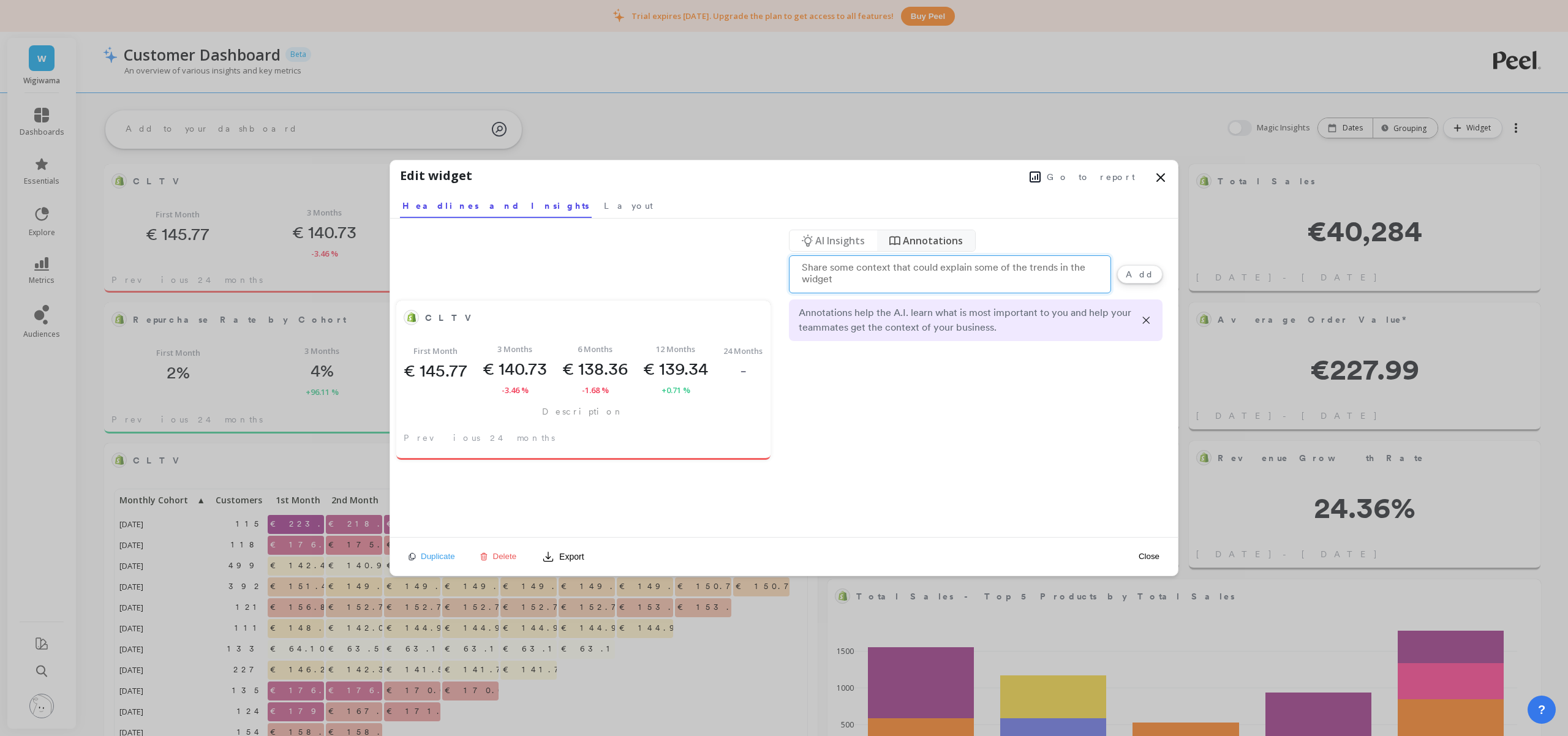
click at [830, 234] on span "AI Insights" at bounding box center [839, 240] width 49 height 15
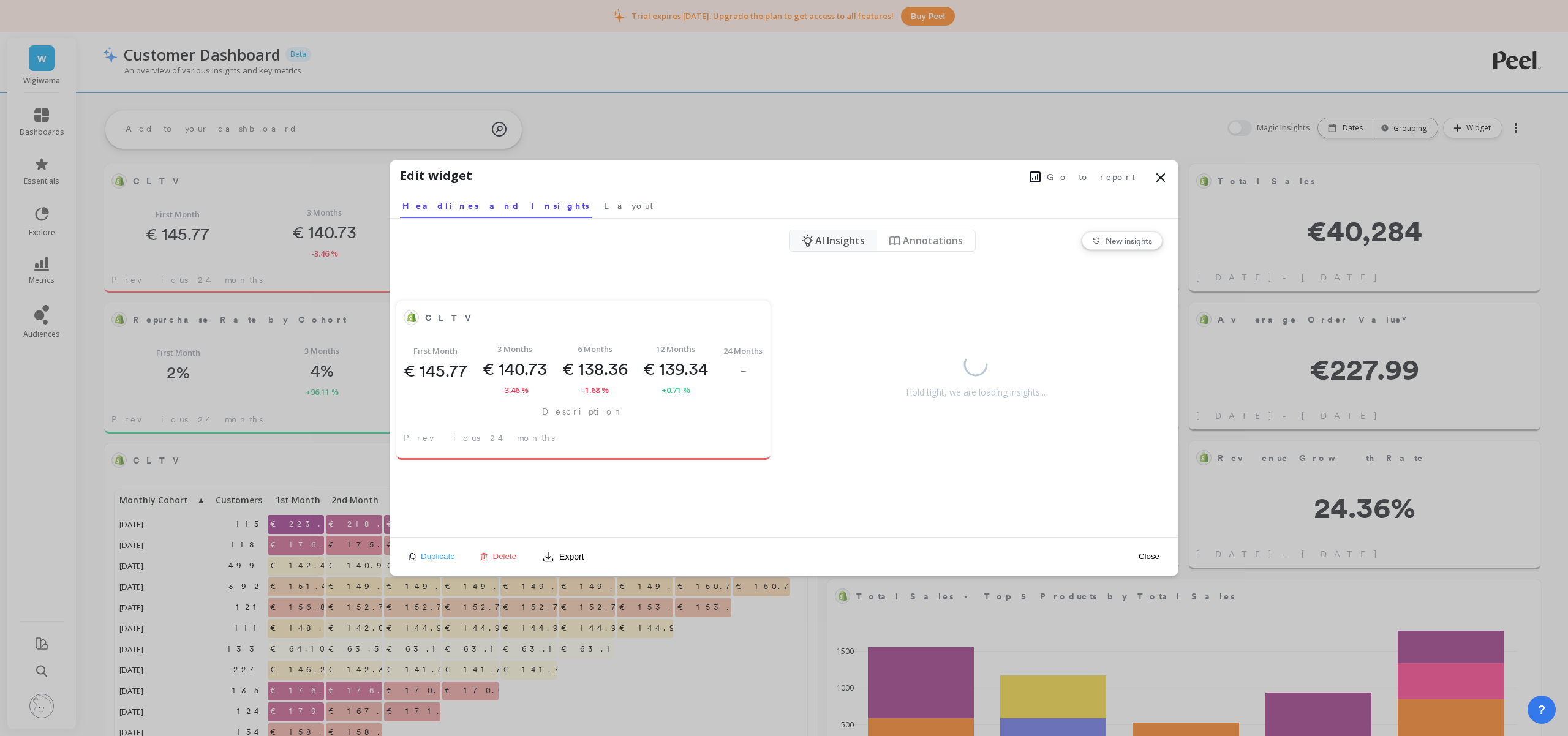
click at [1117, 240] on span "New insights" at bounding box center [1129, 240] width 47 height 10
click at [604, 208] on span "Layout" at bounding box center [628, 205] width 49 height 12
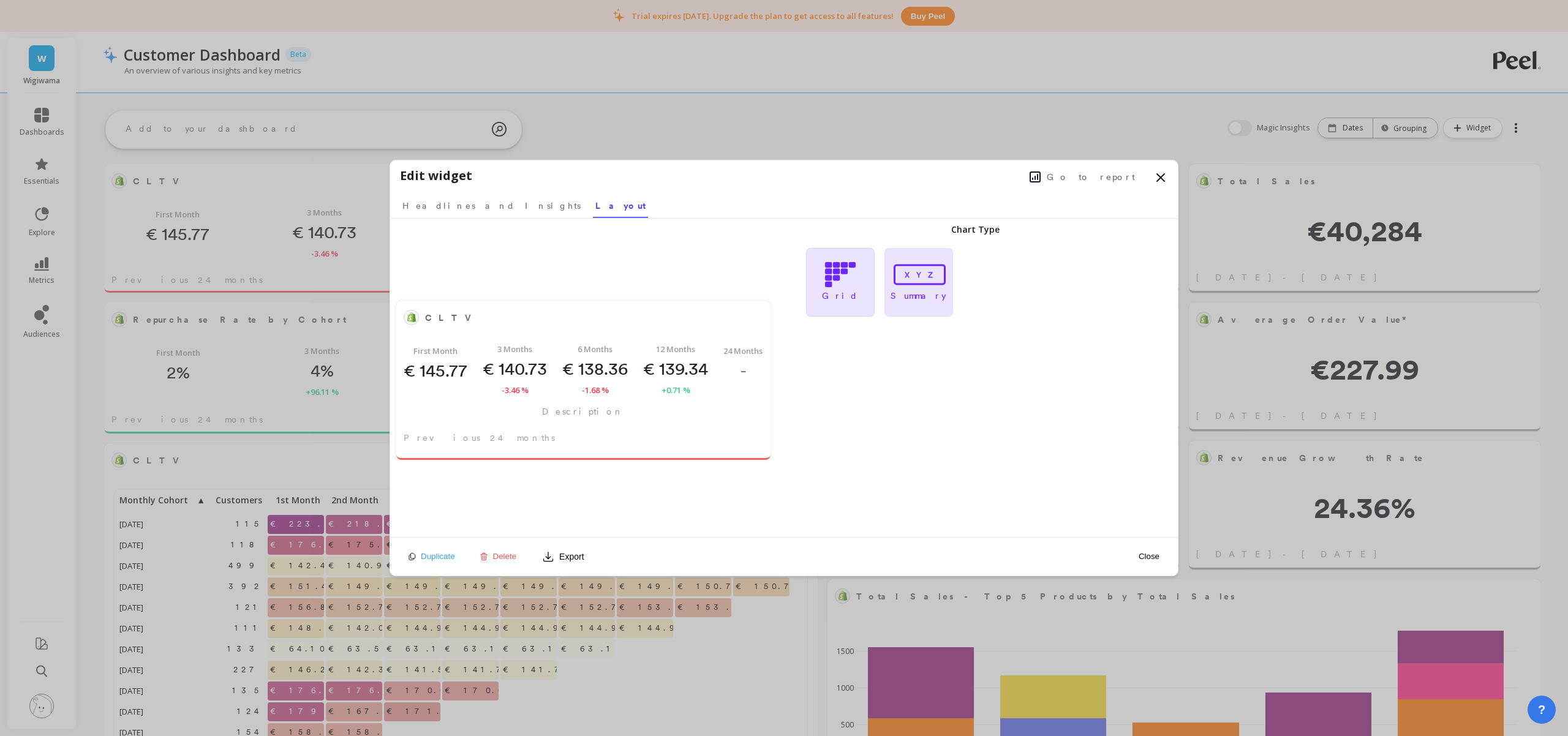
click at [858, 282] on div "Grid" at bounding box center [840, 282] width 69 height 69
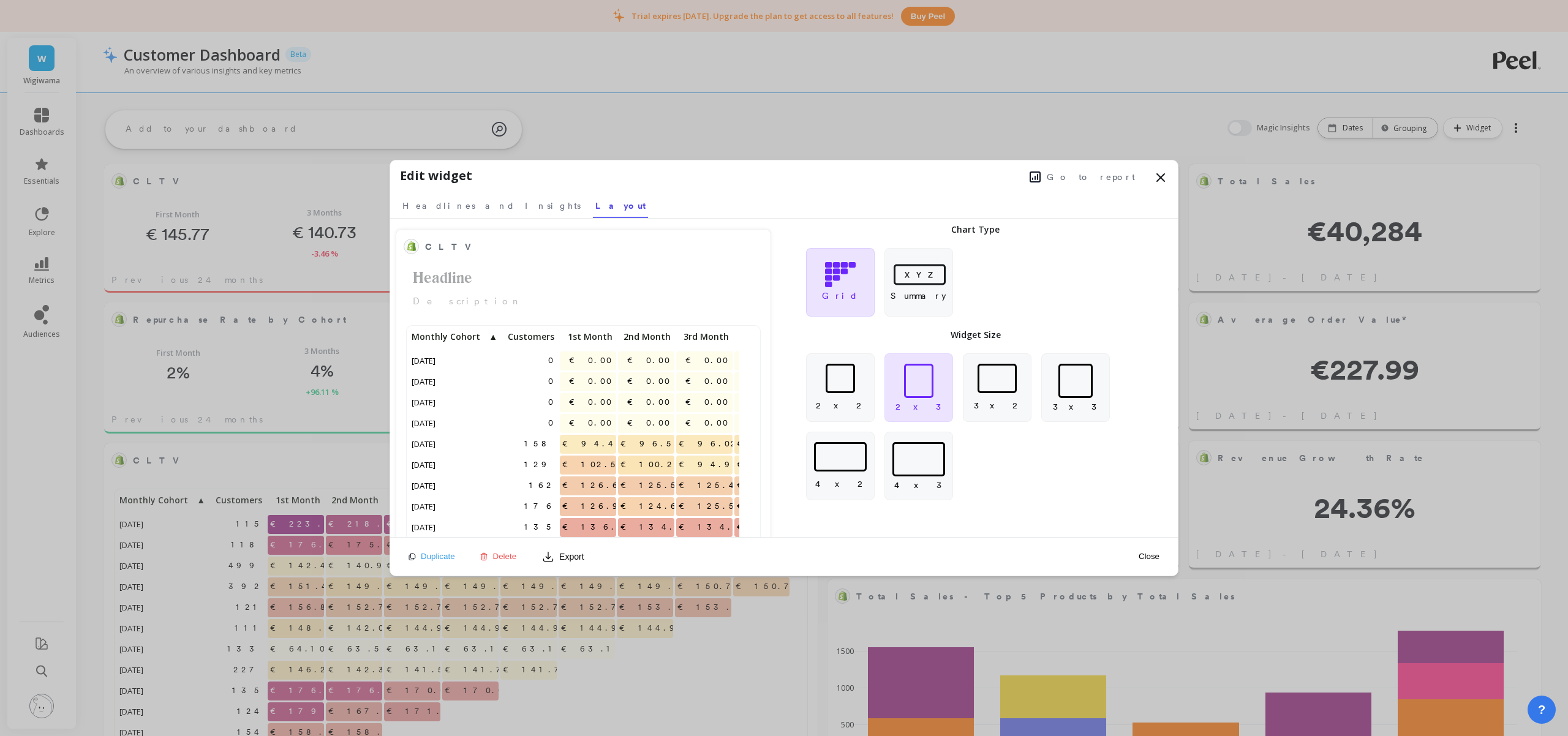
scroll to position [328, 320]
click at [930, 285] on icon at bounding box center [918, 274] width 57 height 26
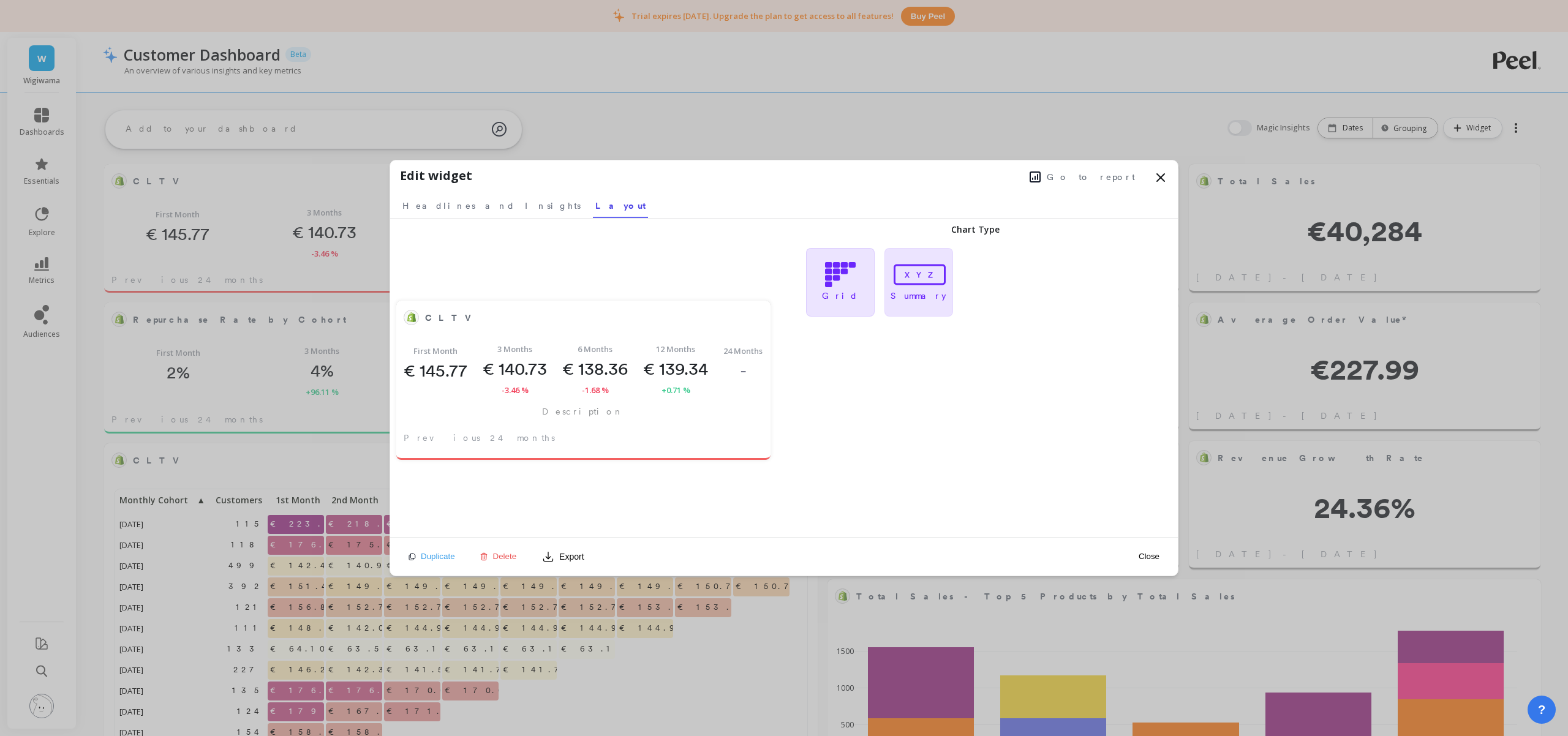
click at [819, 289] on div "Grid" at bounding box center [840, 282] width 69 height 69
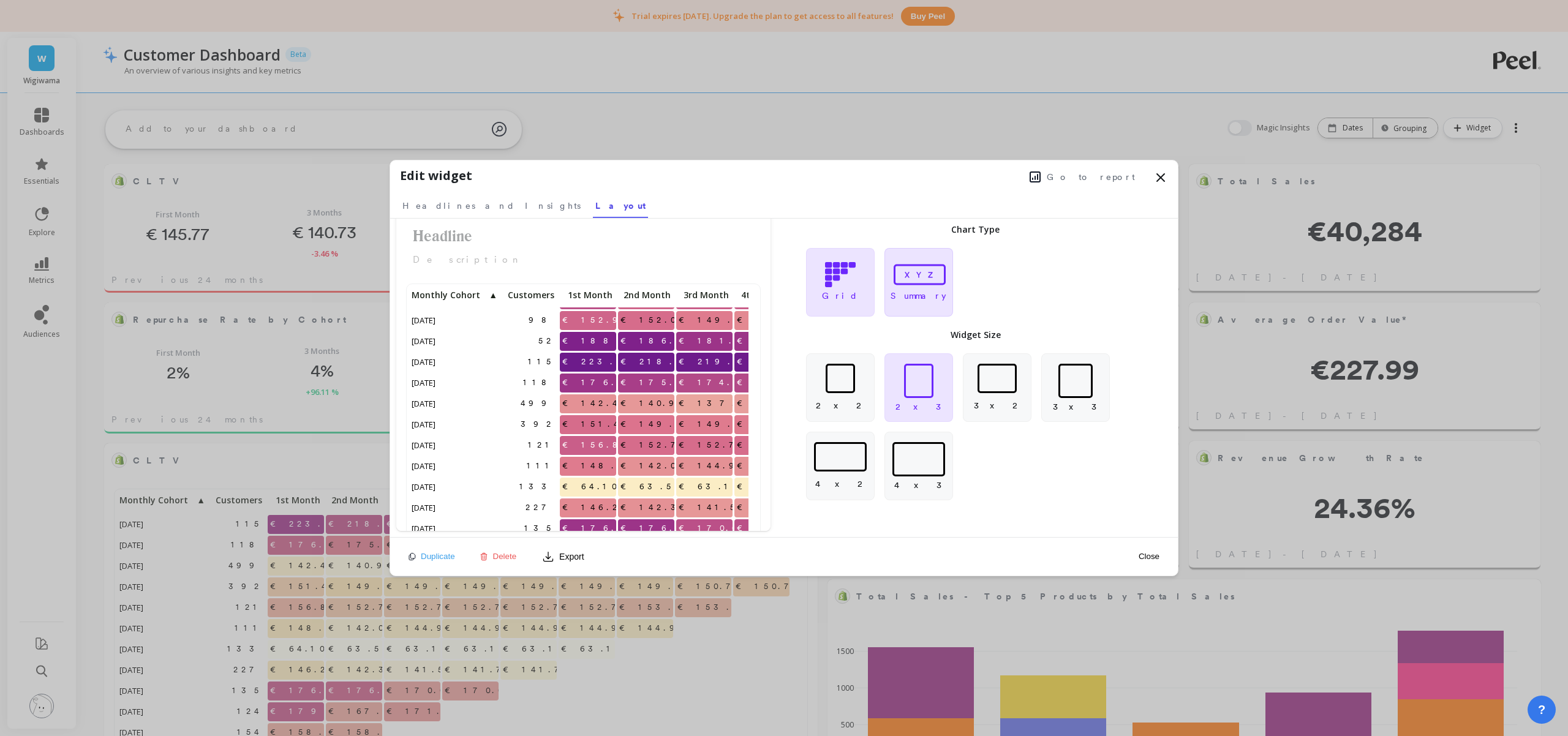
scroll to position [42, 0]
click at [933, 299] on p "Summary" at bounding box center [918, 295] width 56 height 12
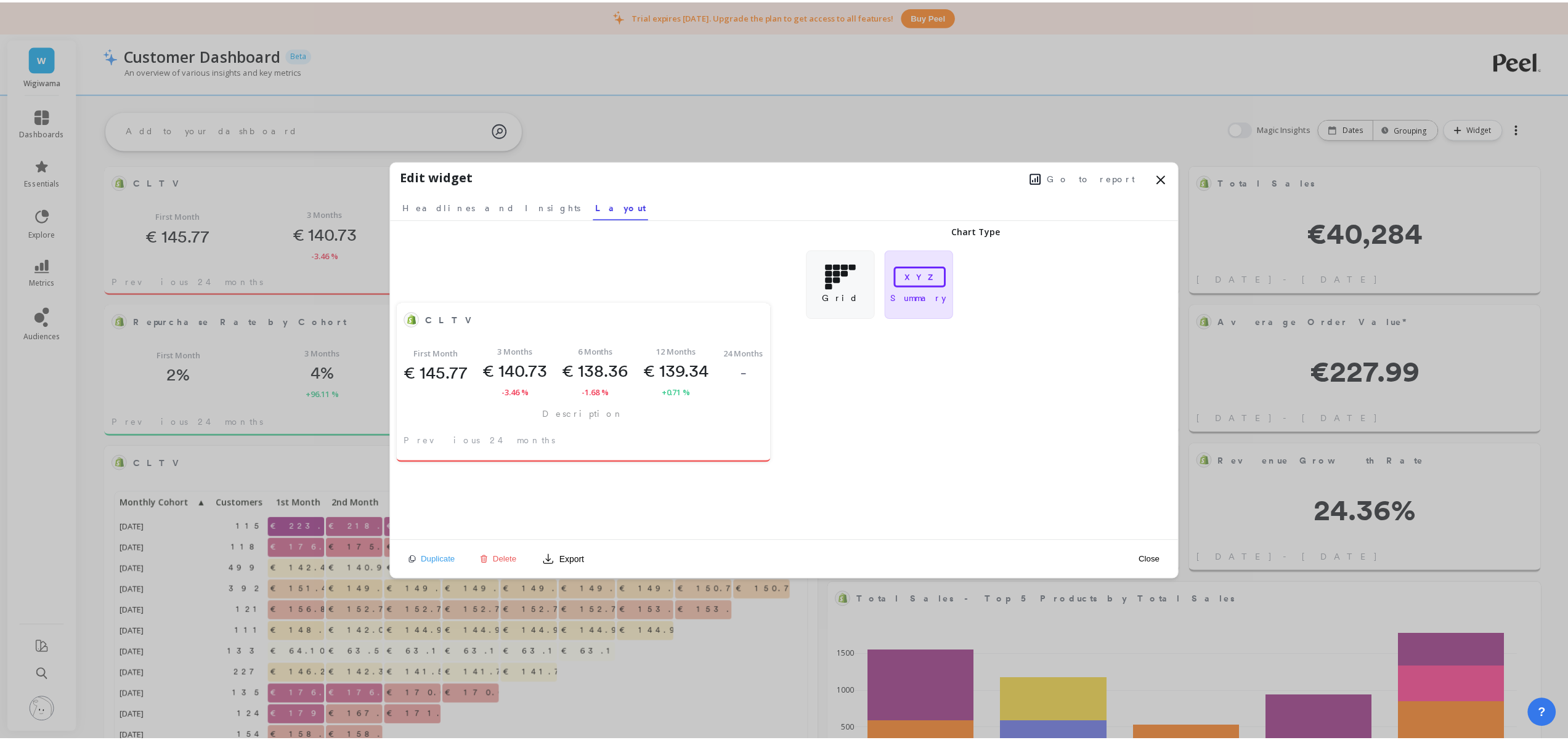
scroll to position [0, 0]
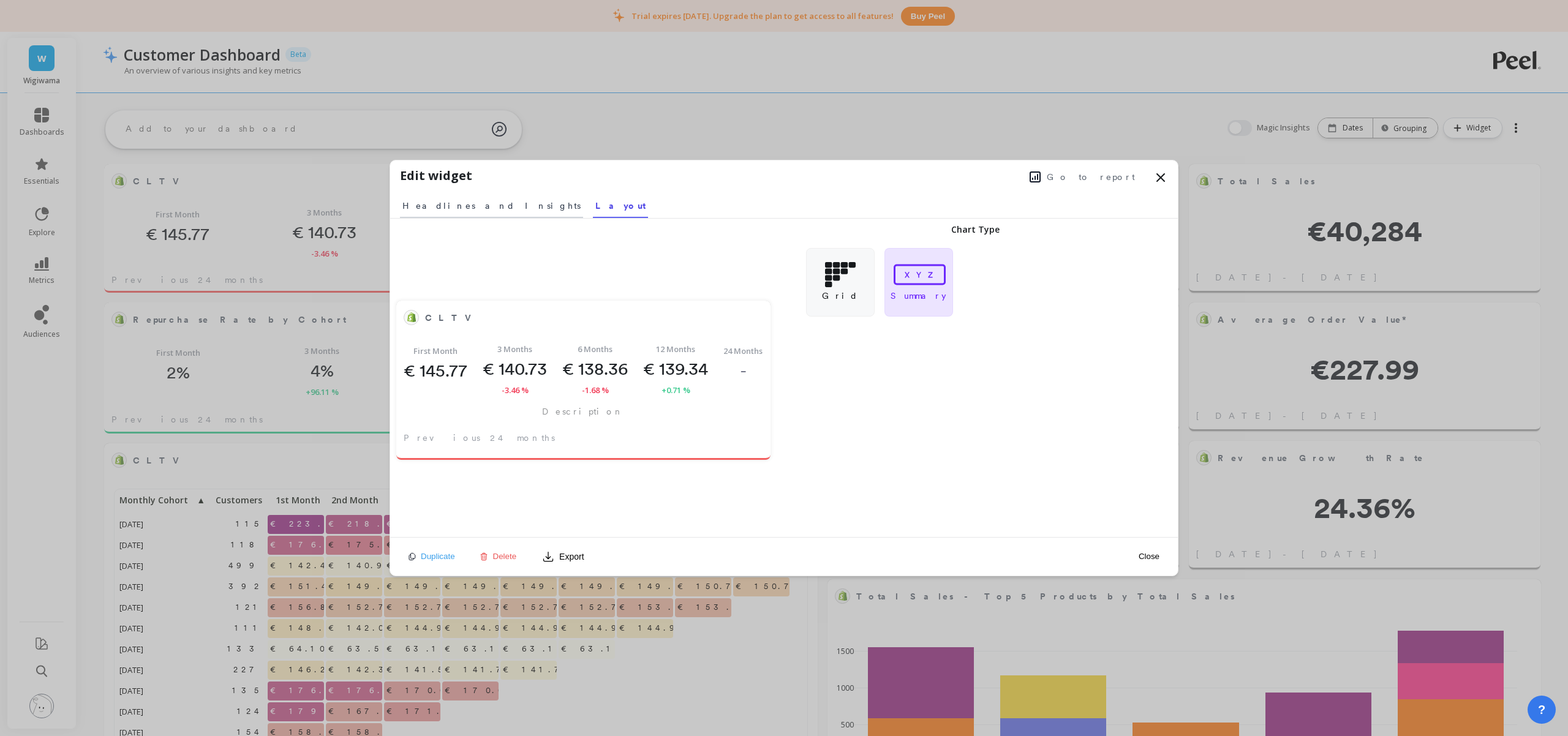
click at [425, 211] on span "Headlines and Insights" at bounding box center [491, 205] width 178 height 12
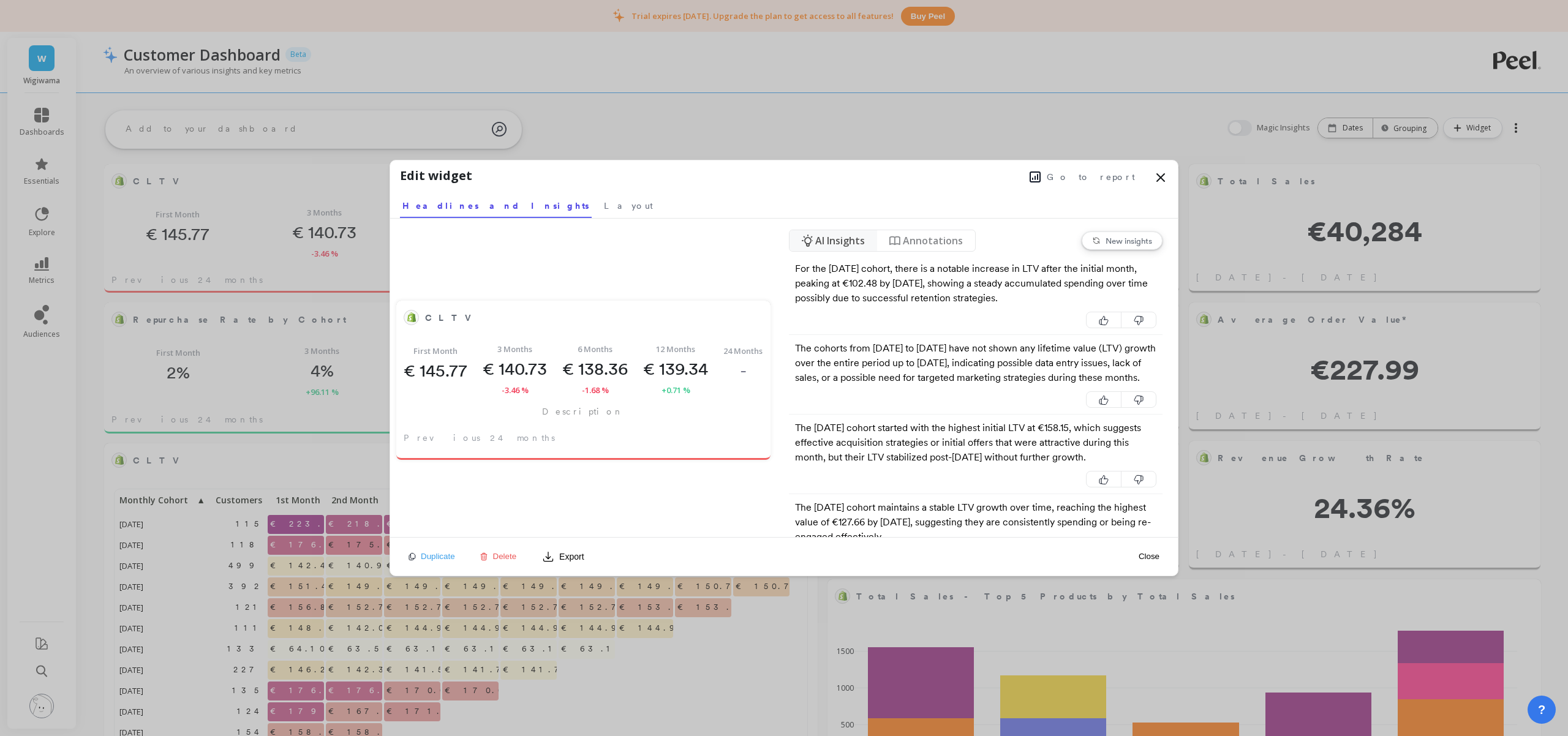
click at [1160, 184] on icon at bounding box center [1160, 178] width 15 height 15
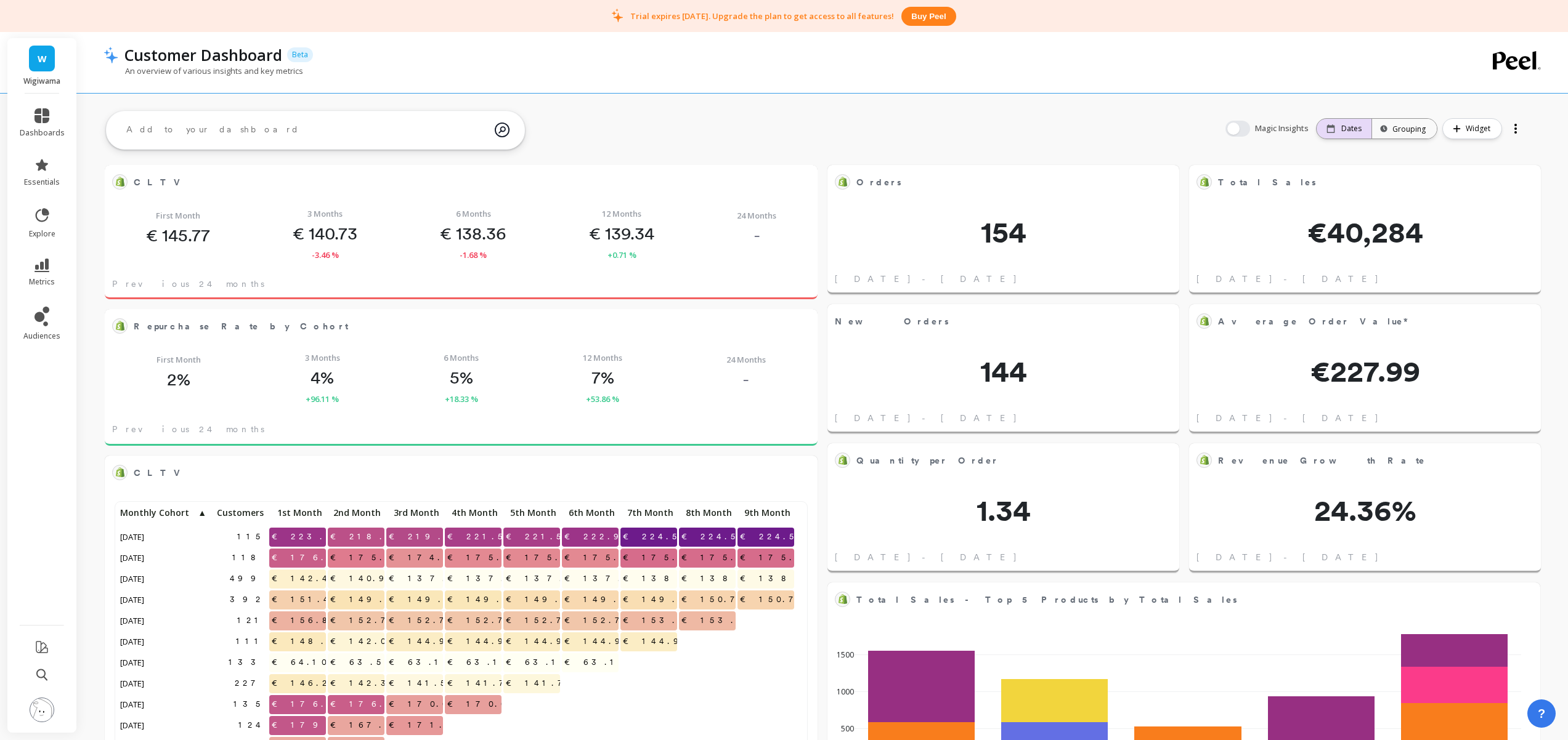
click at [1353, 131] on p "Dates" at bounding box center [1350, 129] width 20 height 10
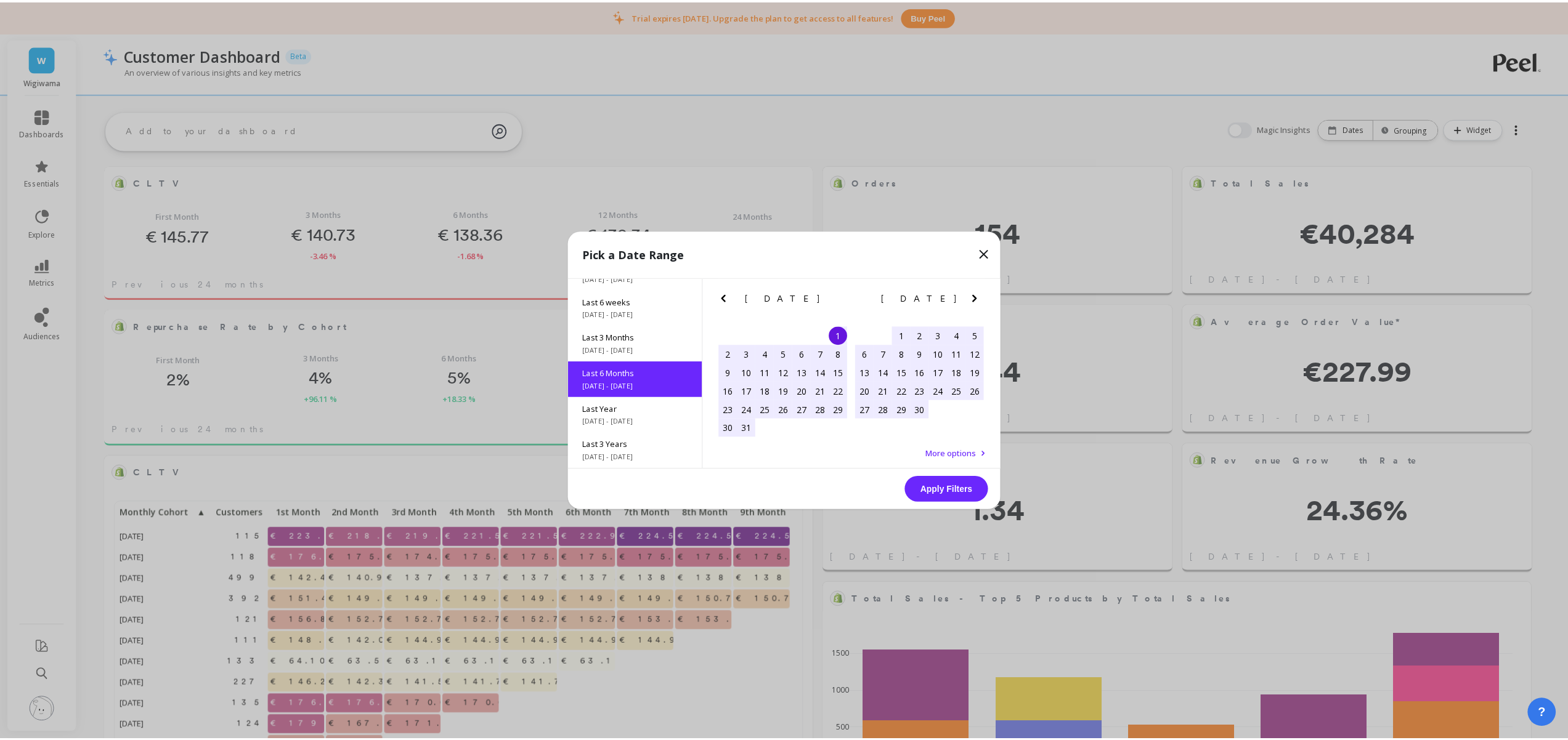
scroll to position [136, 0]
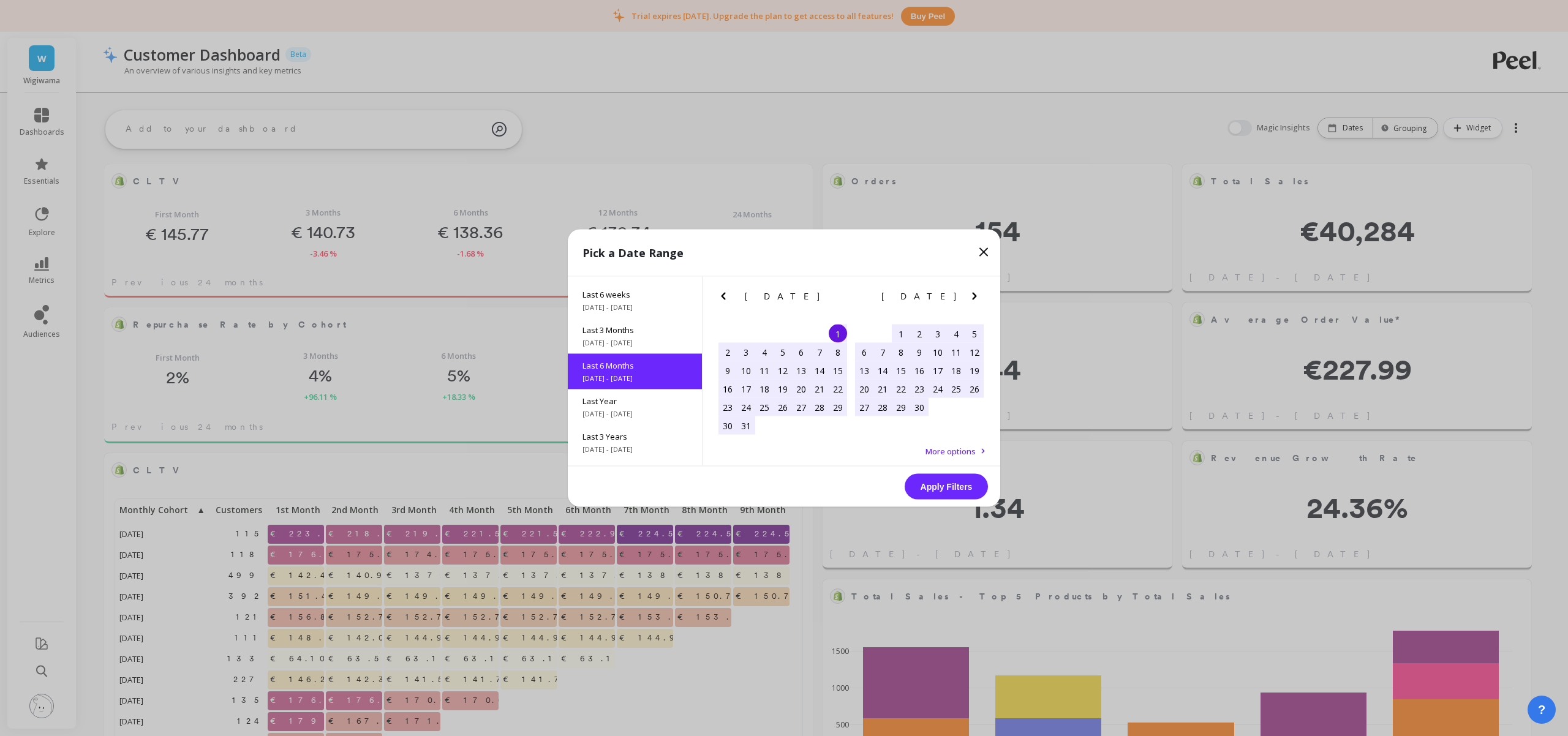
click at [975, 296] on icon "Next Month" at bounding box center [973, 296] width 4 height 7
click at [971, 297] on icon "Next Month" at bounding box center [974, 296] width 15 height 15
click at [726, 291] on icon "Previous Month" at bounding box center [723, 296] width 15 height 15
click at [805, 370] on div "15" at bounding box center [801, 370] width 19 height 19
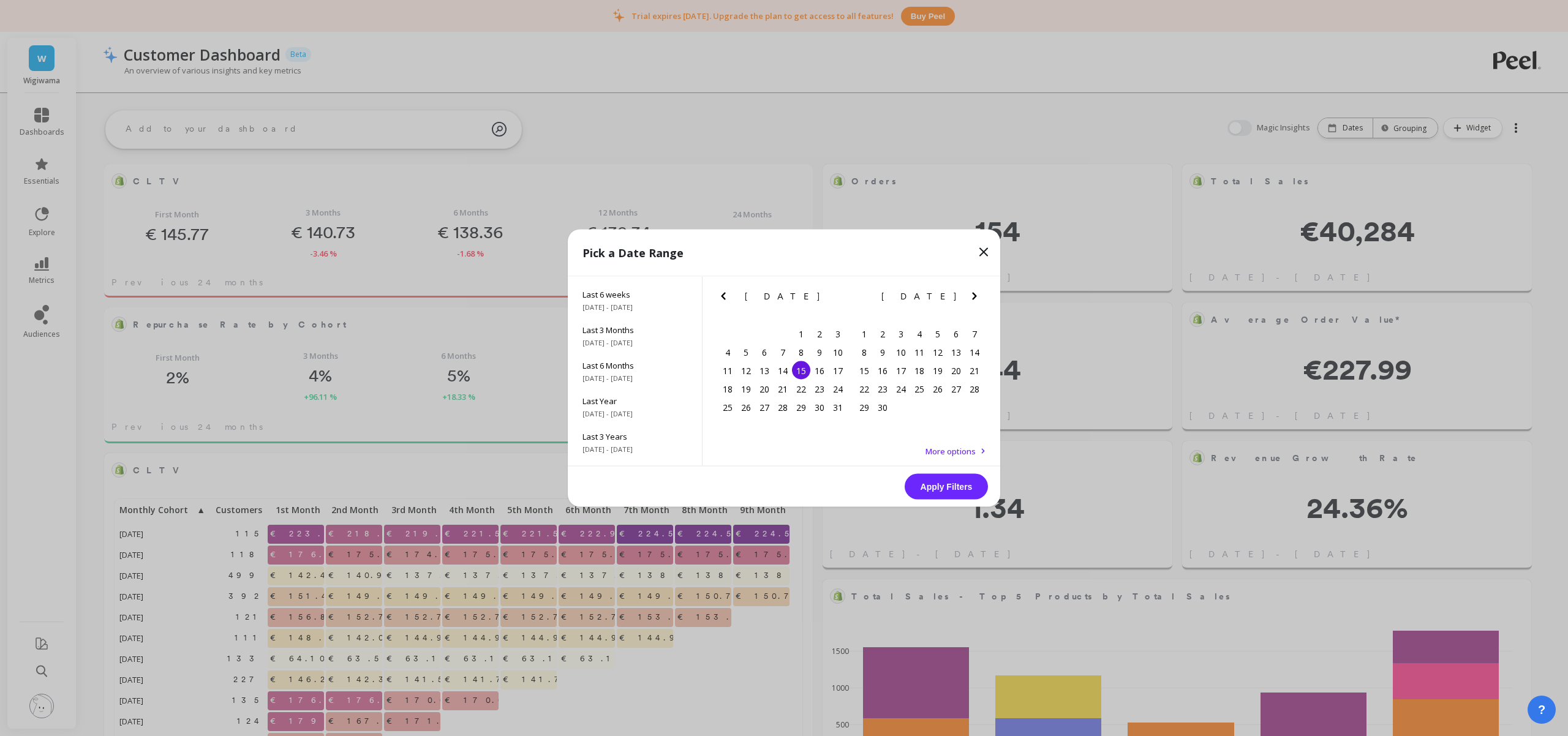
click at [974, 293] on icon "Next Month" at bounding box center [974, 296] width 15 height 15
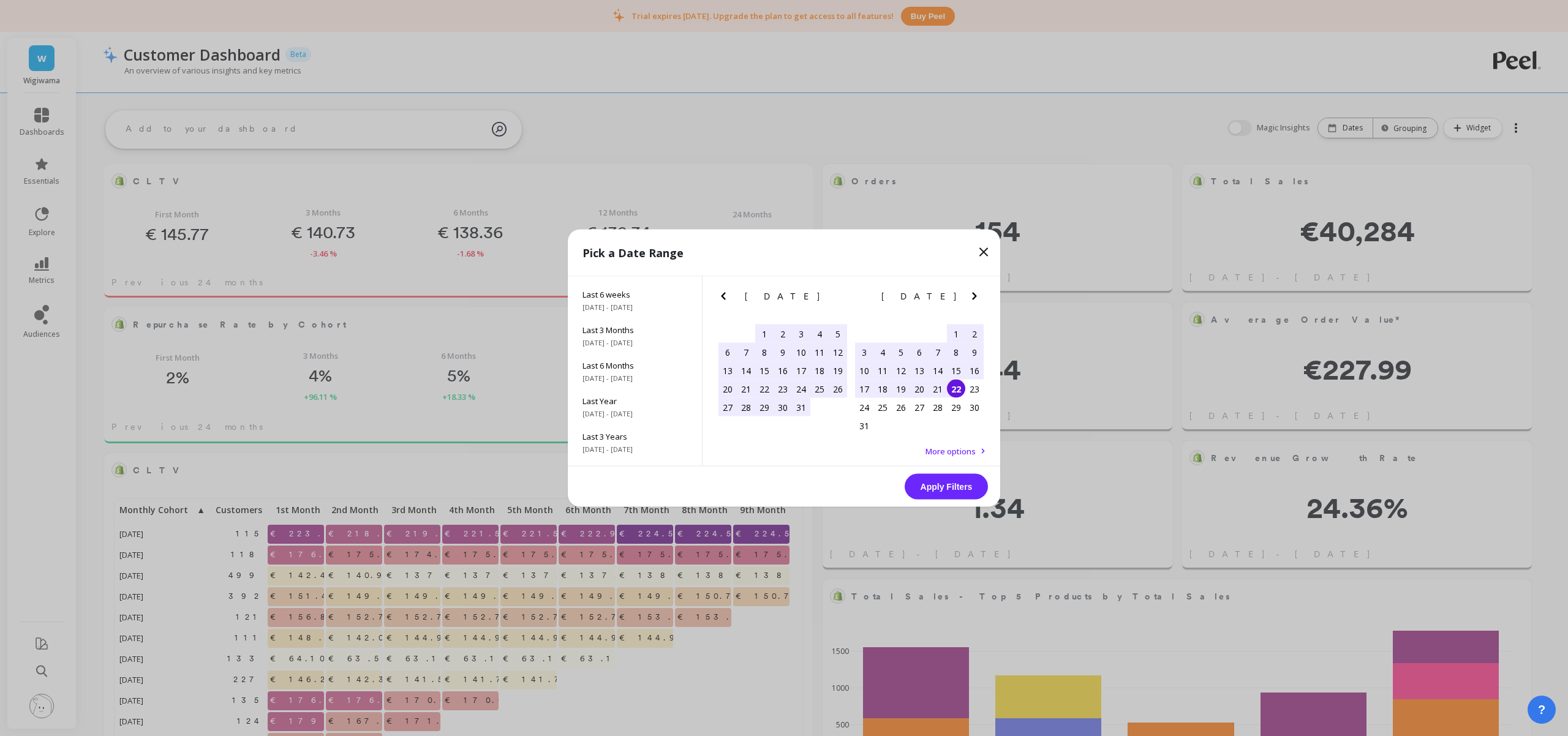
click at [950, 392] on div "22" at bounding box center [955, 389] width 19 height 19
click at [955, 483] on button "Apply Filters" at bounding box center [946, 487] width 83 height 26
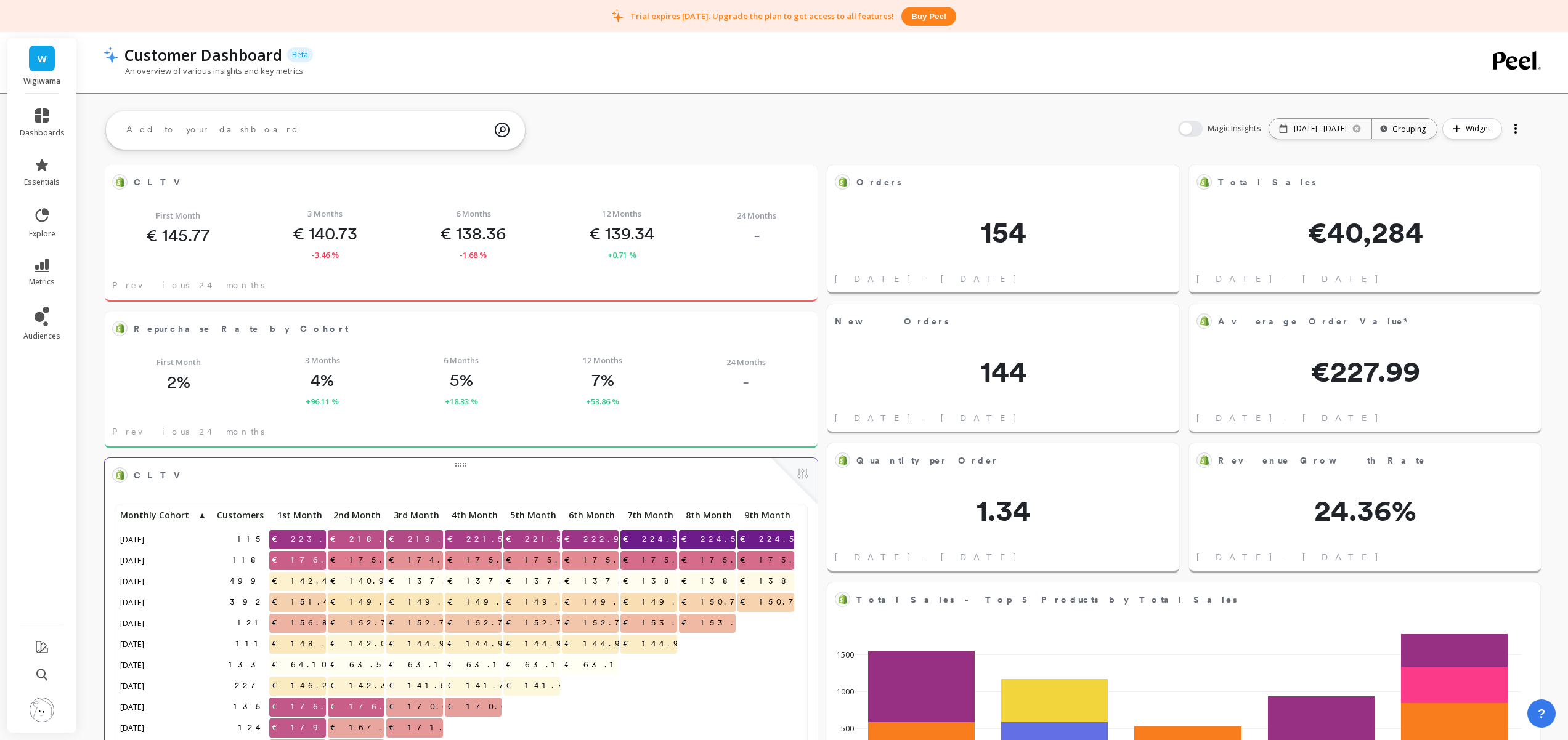
scroll to position [329, 668]
